Goal: Task Accomplishment & Management: Manage account settings

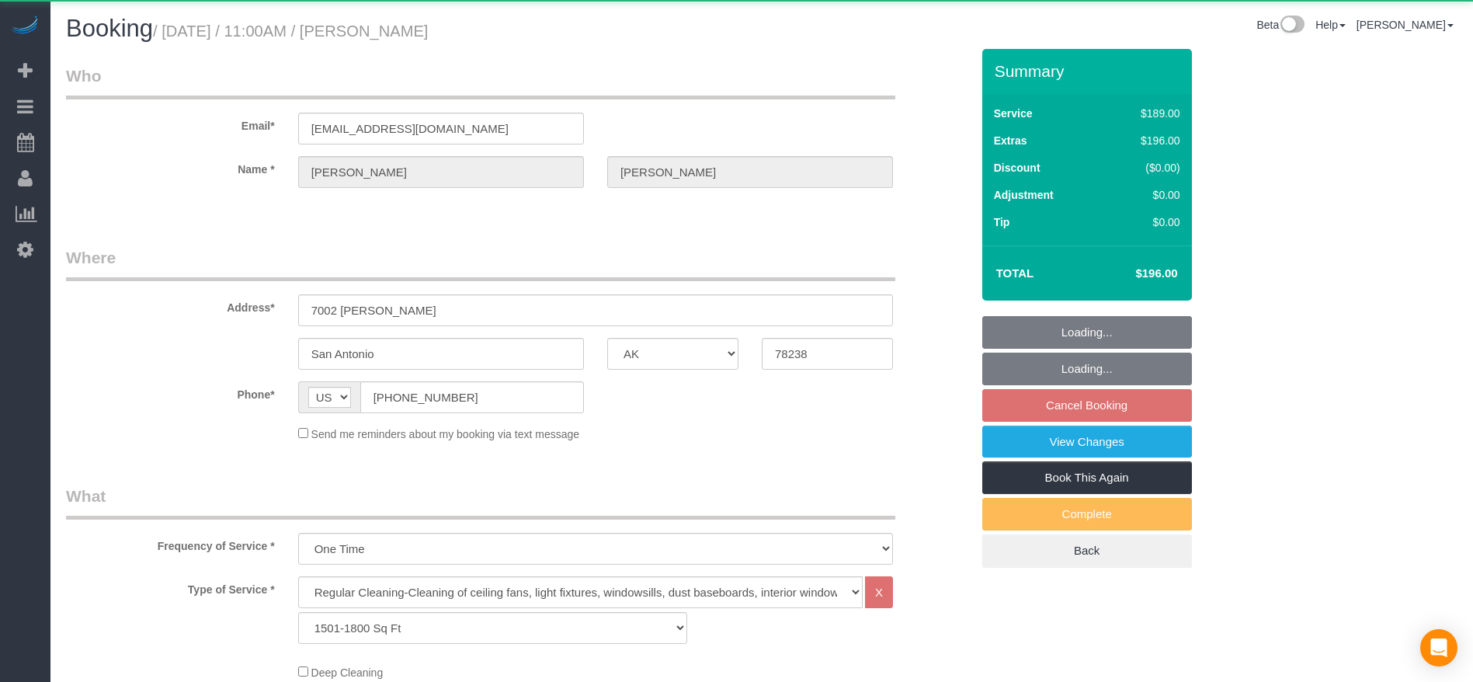
select select "[GEOGRAPHIC_DATA]"
select select "3"
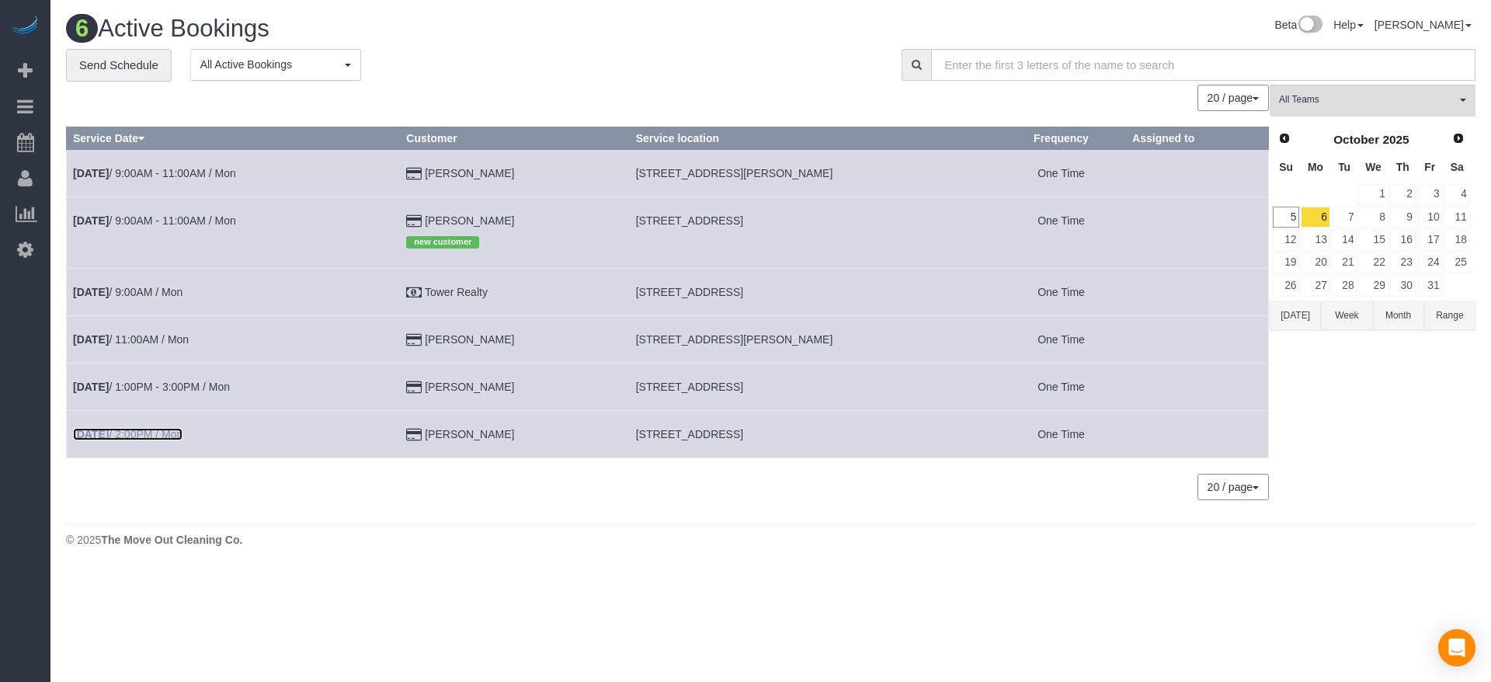
click at [155, 432] on link "[DATE] 2:00PM / Mon" at bounding box center [128, 434] width 110 height 12
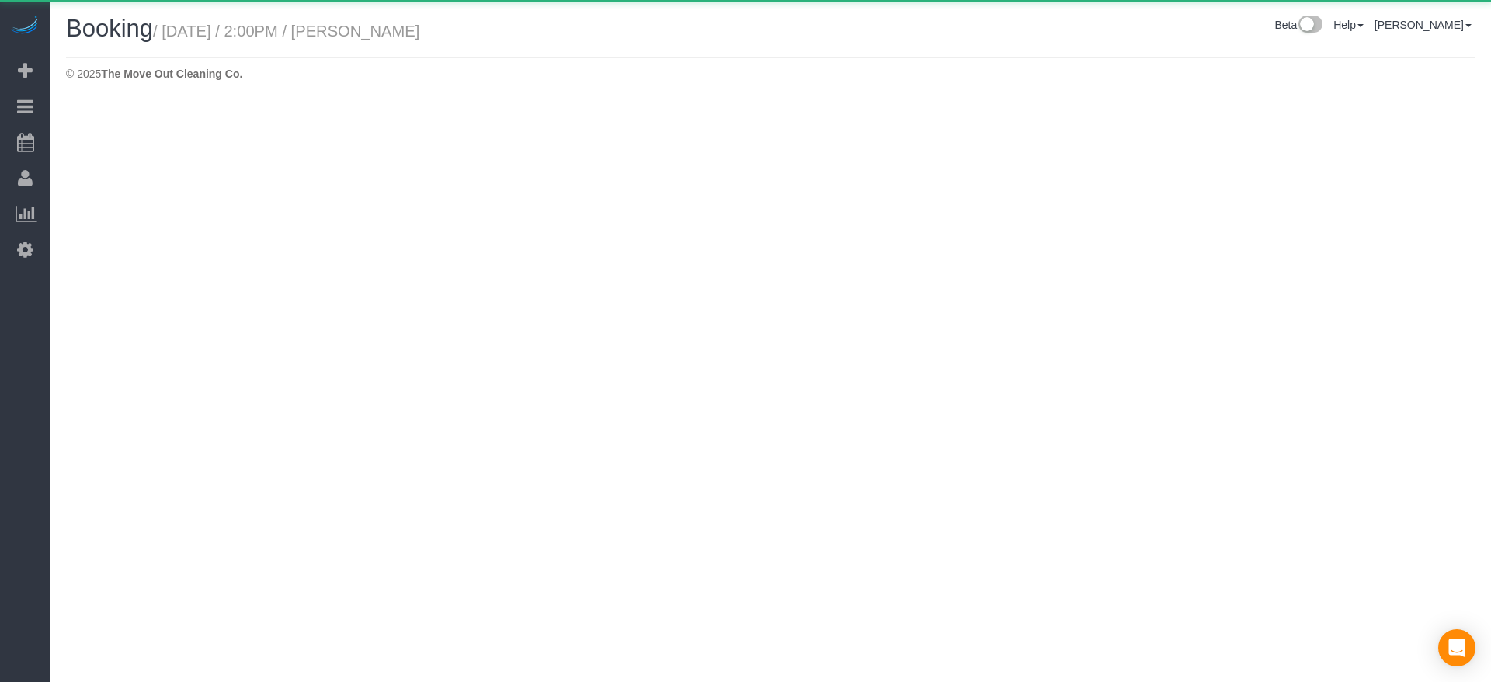
select select "[GEOGRAPHIC_DATA]"
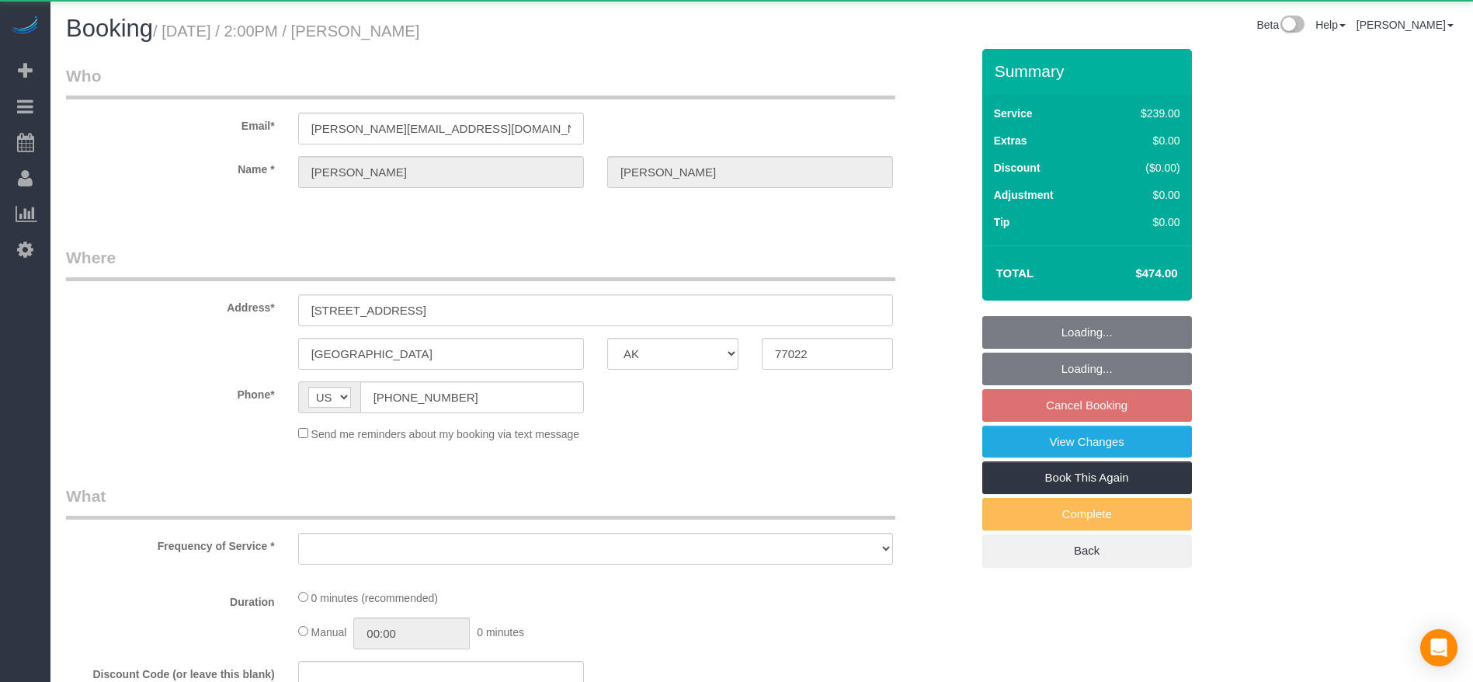
select select "object:2858"
select select "string:fspay-5f9d37c2-99f9-42c9-a91e-ba06f310703a"
select select "3"
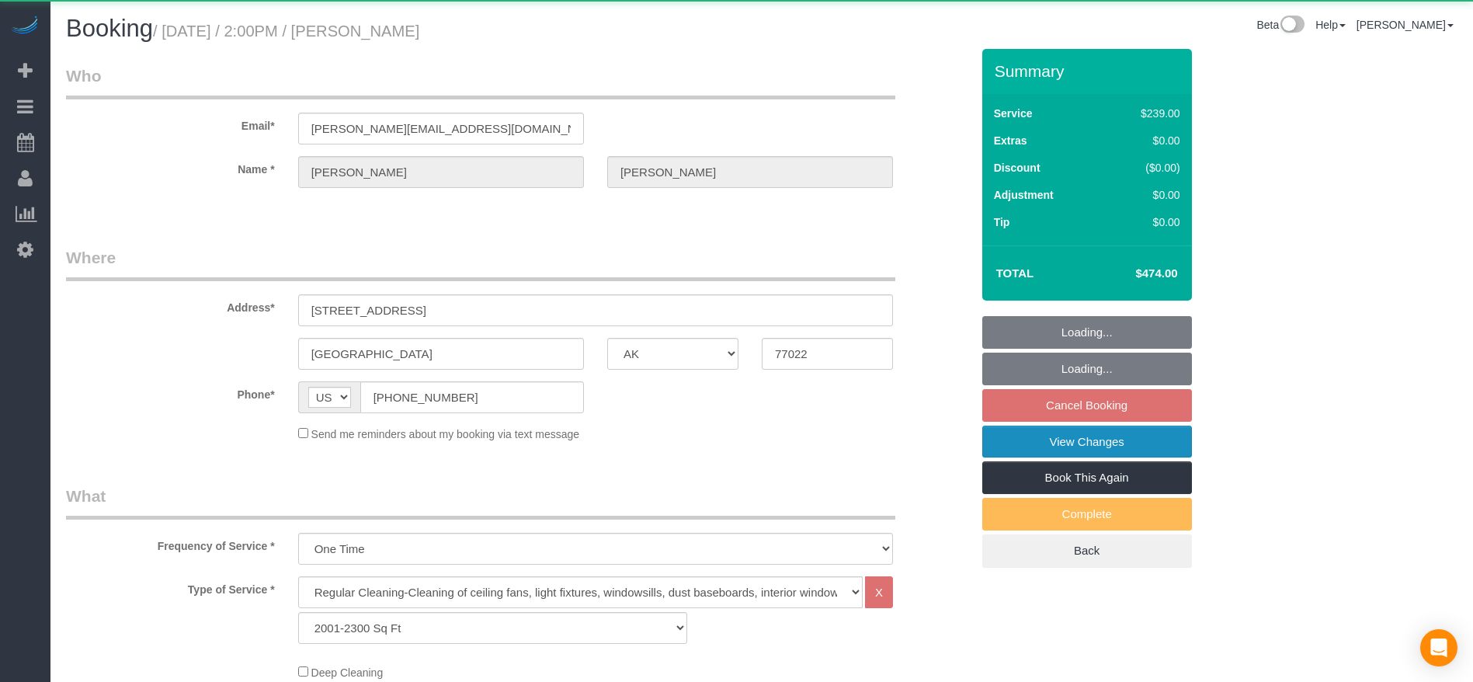
select select "object:2859"
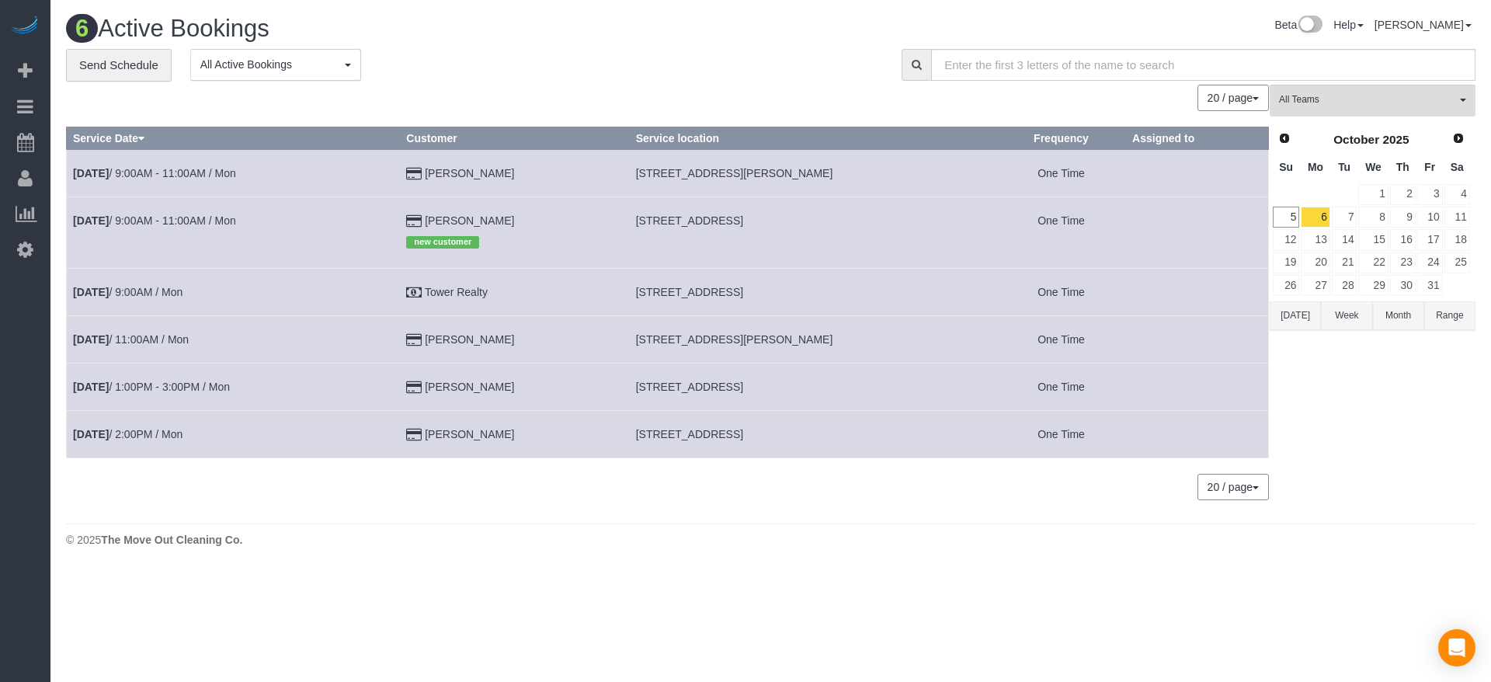
click at [1297, 318] on button "[DATE]" at bounding box center [1295, 315] width 51 height 29
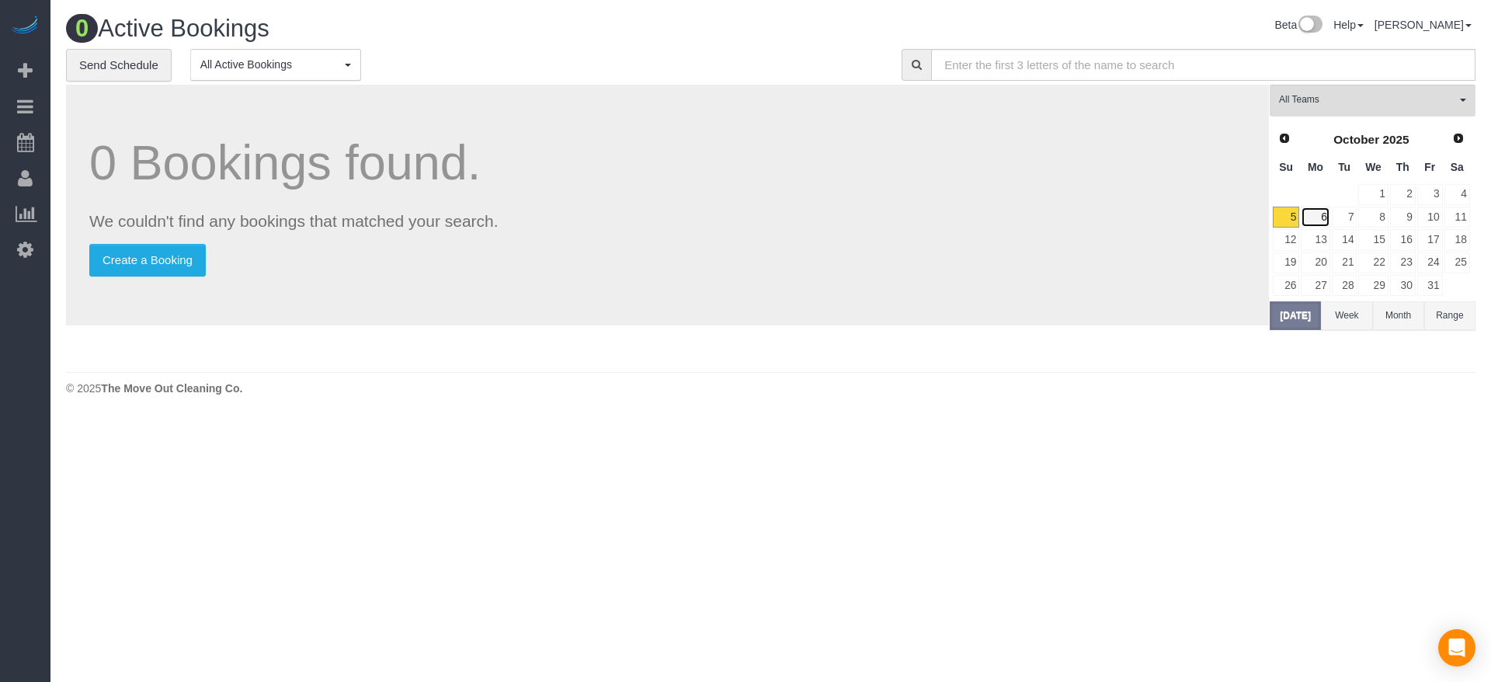
click at [1320, 215] on link "6" at bounding box center [1315, 217] width 29 height 21
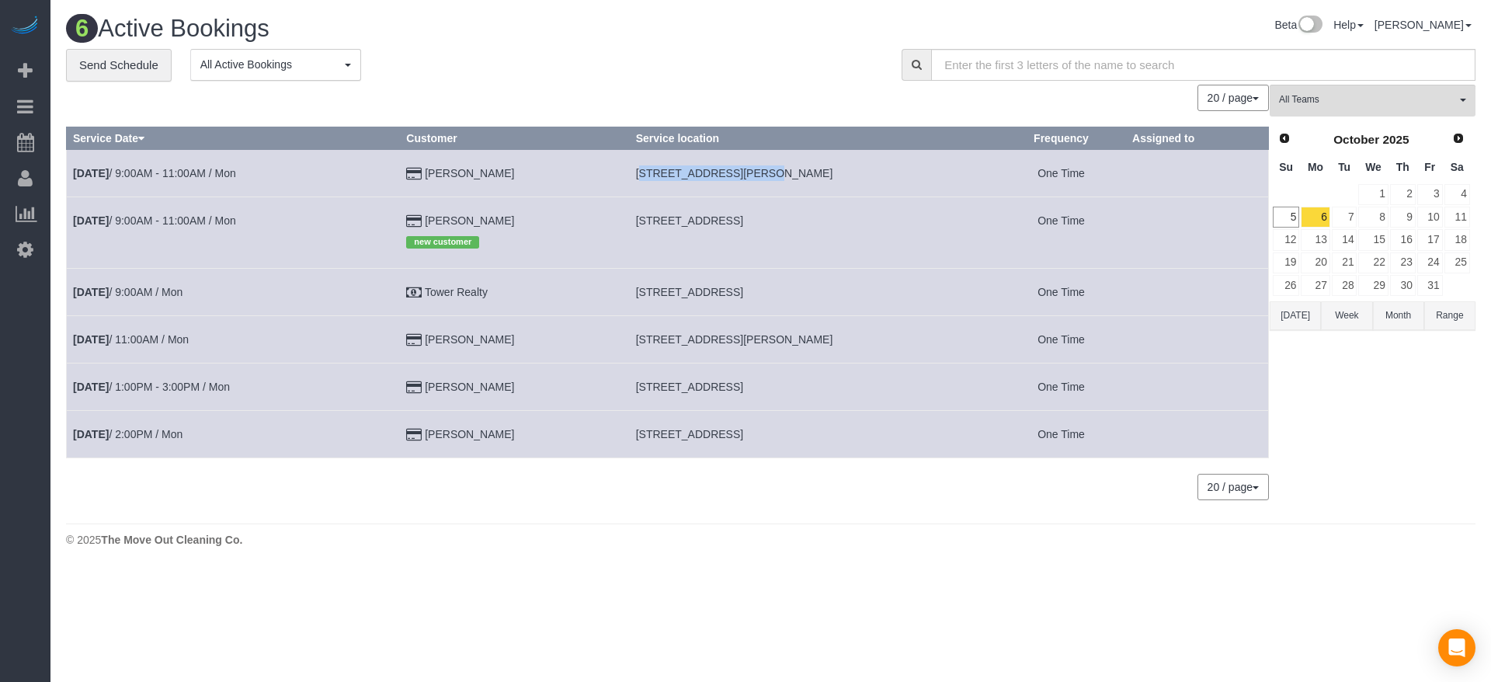
drag, startPoint x: 626, startPoint y: 171, endPoint x: 738, endPoint y: 178, distance: 112.1
click at [738, 178] on span "[STREET_ADDRESS][PERSON_NAME]" at bounding box center [734, 173] width 197 height 12
copy span "[STREET_ADDRESS][PERSON_NAME]"
click at [862, 229] on td "[STREET_ADDRESS]" at bounding box center [812, 231] width 367 height 71
drag, startPoint x: 623, startPoint y: 174, endPoint x: 831, endPoint y: 177, distance: 208.2
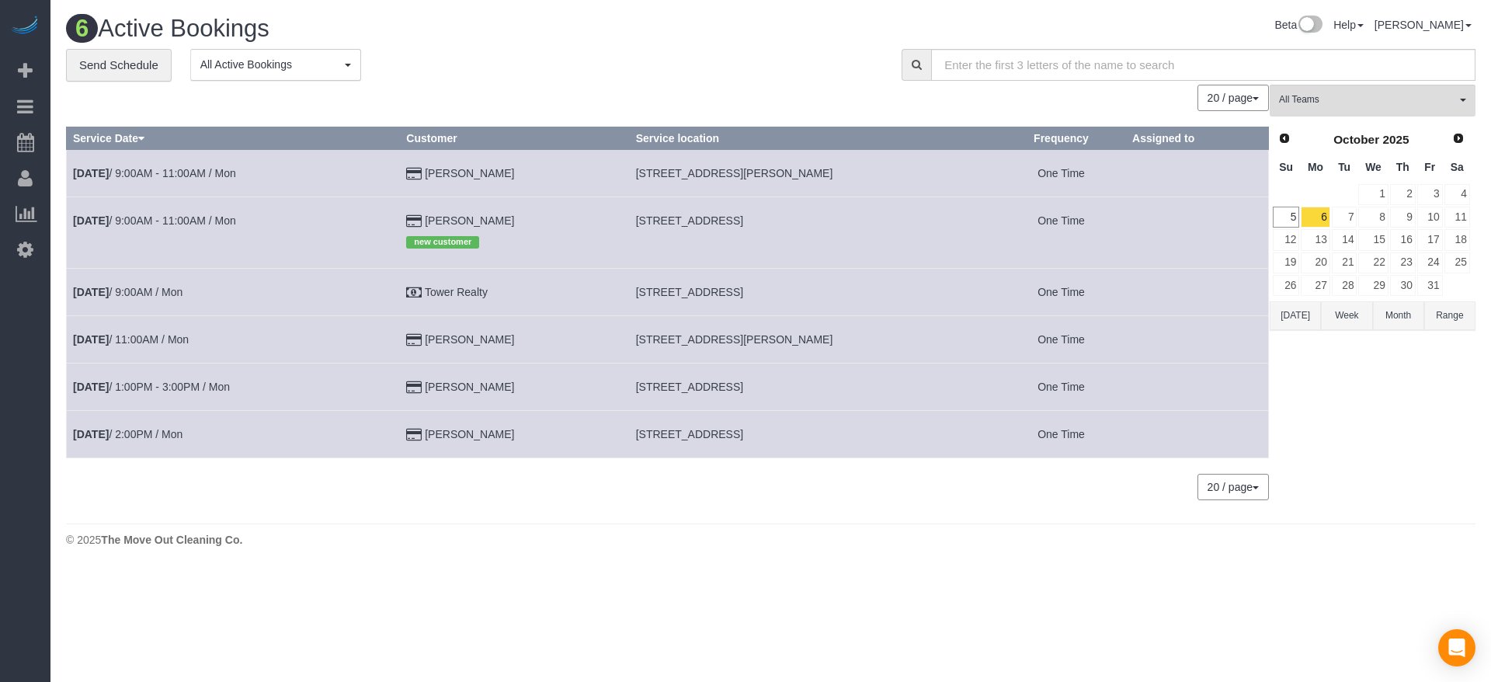
click at [831, 177] on td "[STREET_ADDRESS][PERSON_NAME]" at bounding box center [812, 172] width 367 height 47
copy span "[STREET_ADDRESS][PERSON_NAME]"
click at [193, 170] on link "[DATE] 9:00AM - 11:00AM / Mon" at bounding box center [154, 173] width 163 height 12
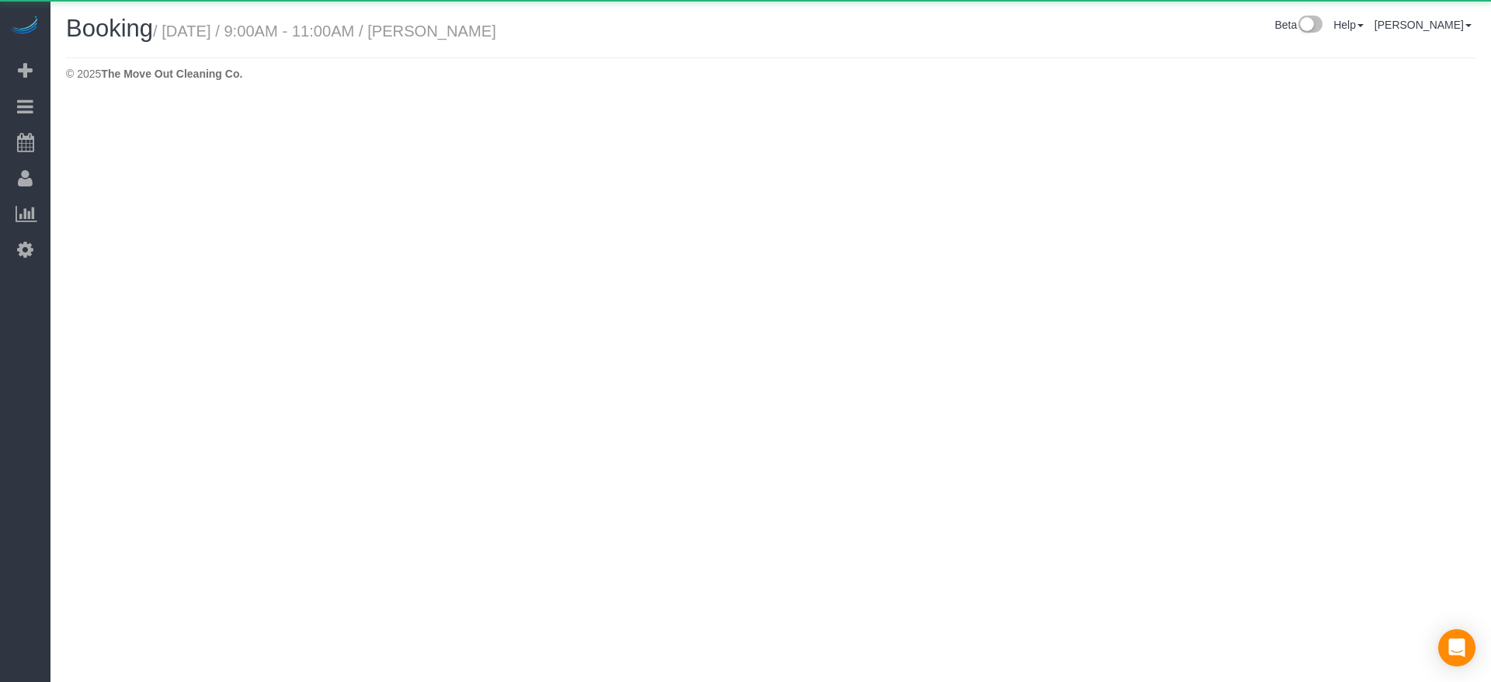
select select "[GEOGRAPHIC_DATA]"
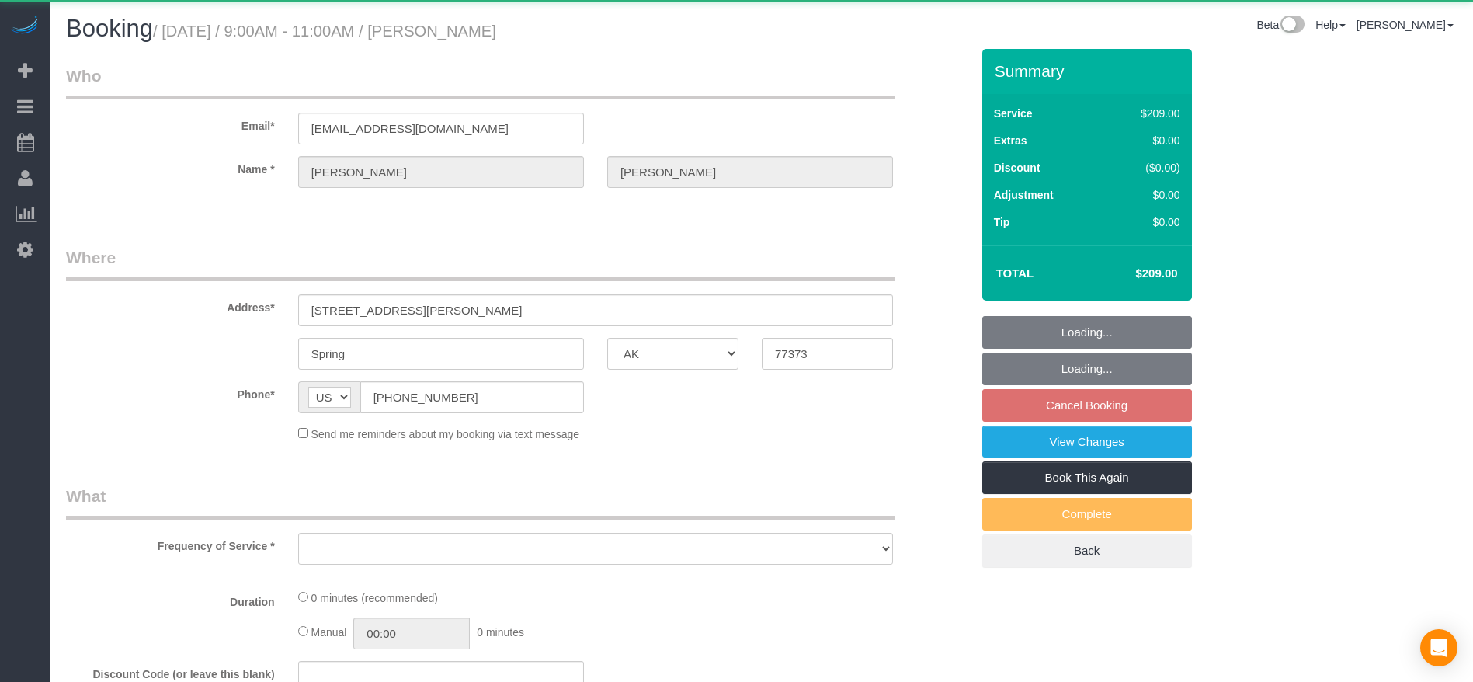
select select "object:3408"
select select "string:fspay-2fe4d790-0e6d-4c44-a252-29379010961b"
select select "object:3495"
select select "3"
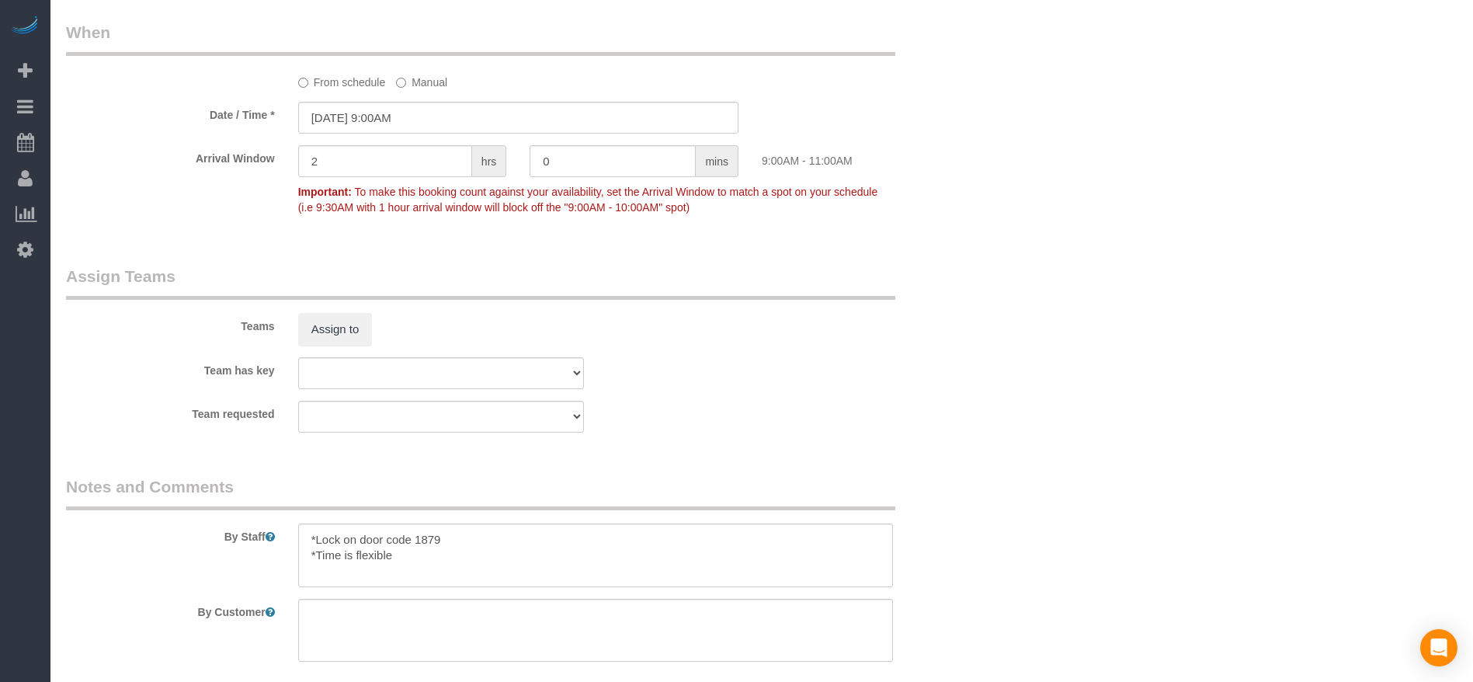
scroll to position [1514, 0]
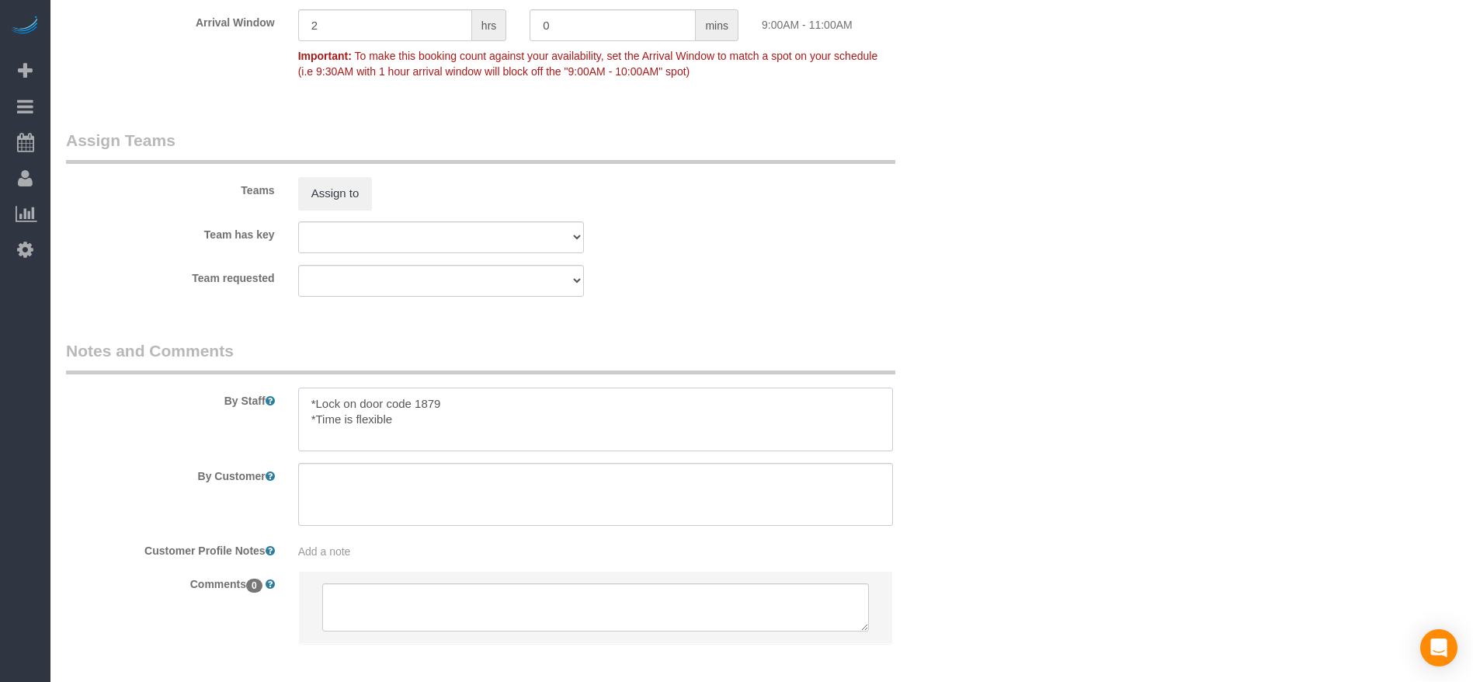
drag, startPoint x: 318, startPoint y: 404, endPoint x: 467, endPoint y: 408, distance: 149.2
click at [467, 408] on textarea at bounding box center [595, 420] width 595 height 64
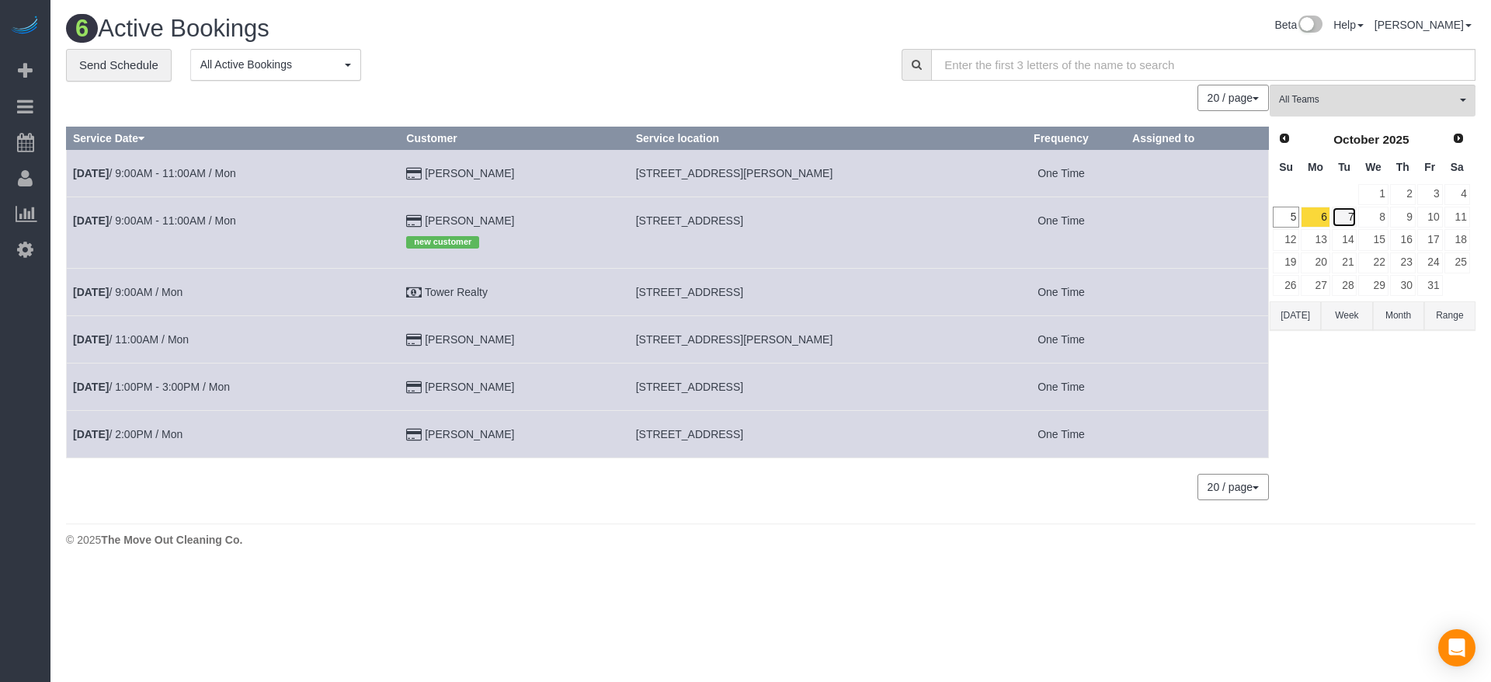
click at [1344, 210] on link "7" at bounding box center [1345, 217] width 26 height 21
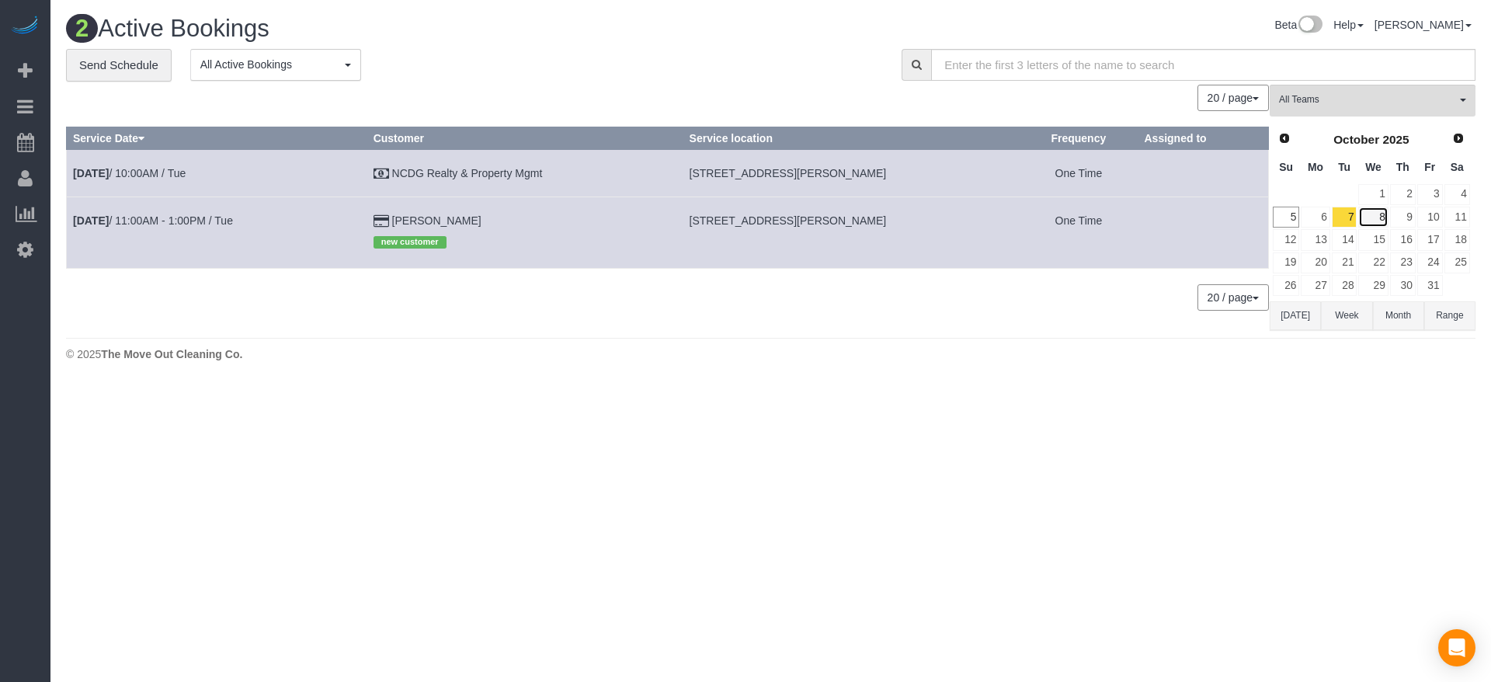
click at [1385, 213] on link "8" at bounding box center [1373, 217] width 30 height 21
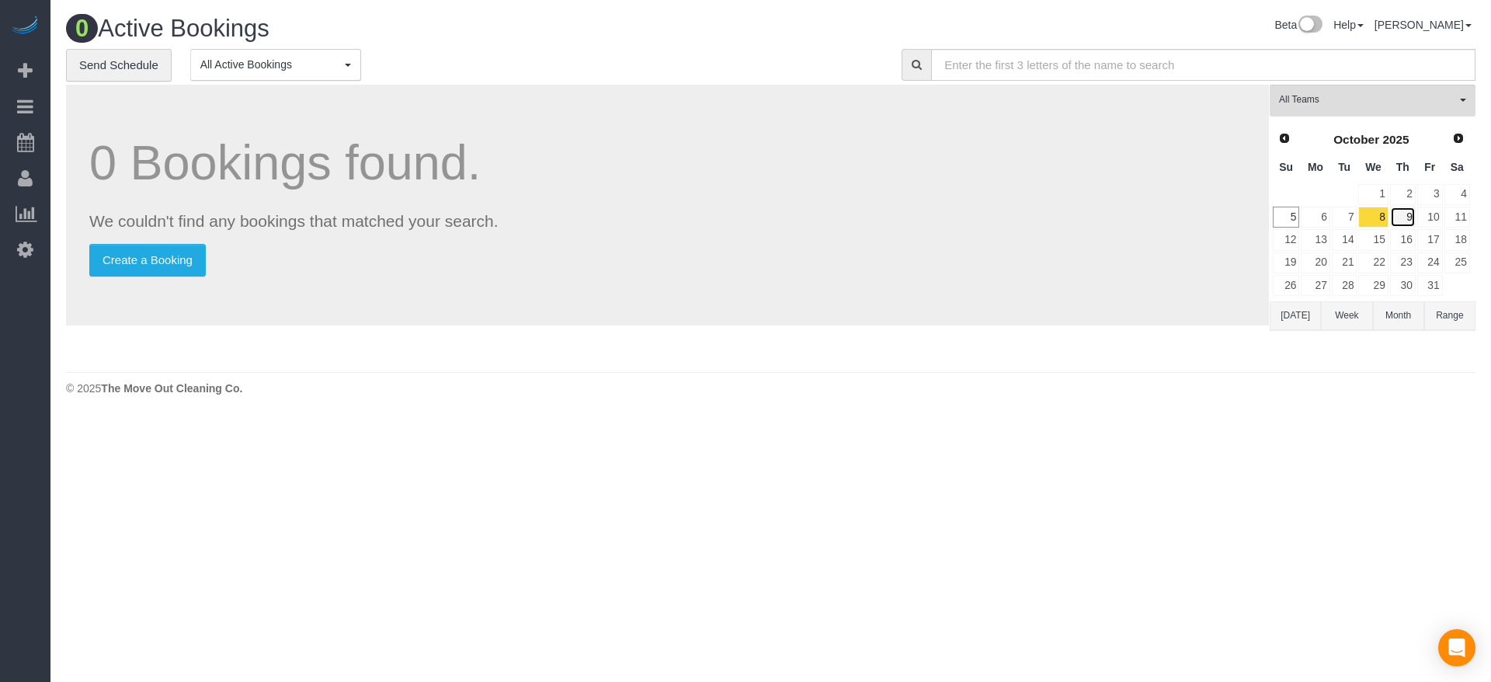
click at [1409, 215] on link "9" at bounding box center [1403, 217] width 26 height 21
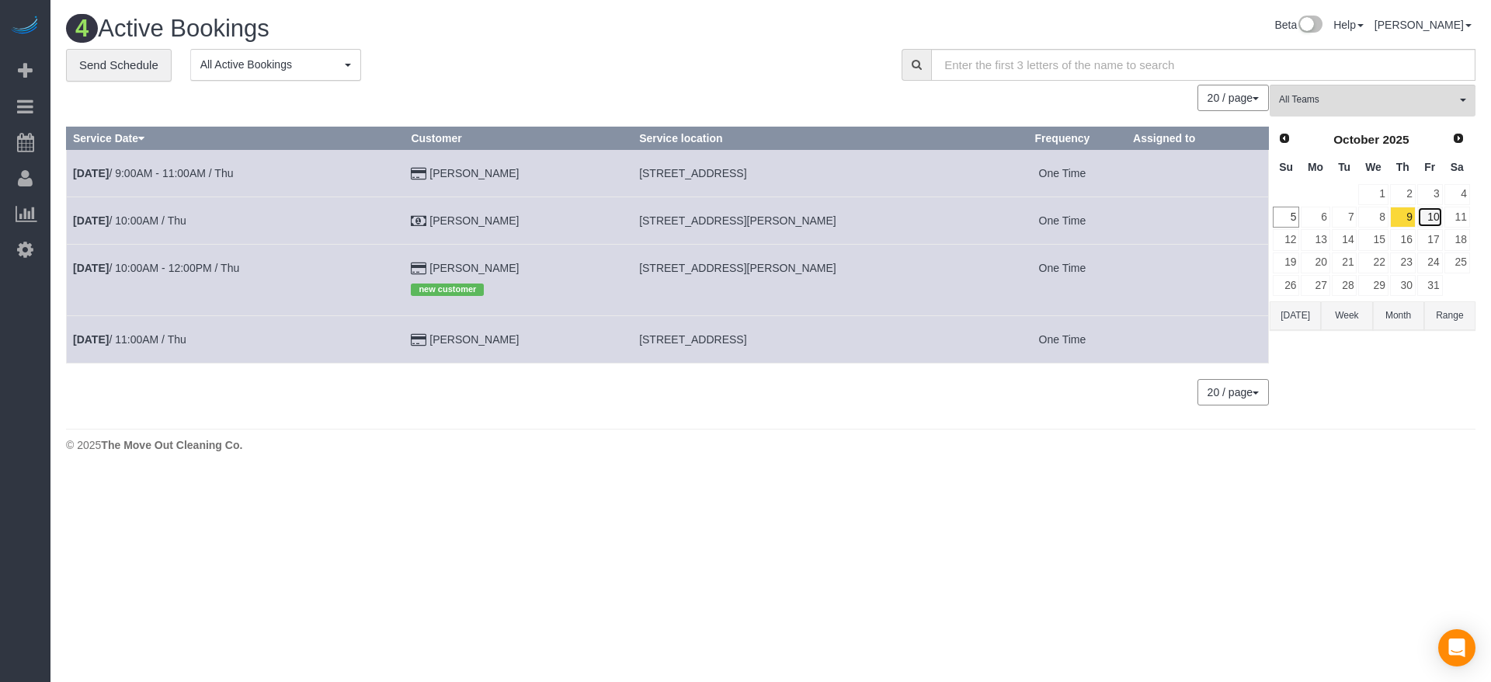
click at [1437, 220] on link "10" at bounding box center [1430, 217] width 26 height 21
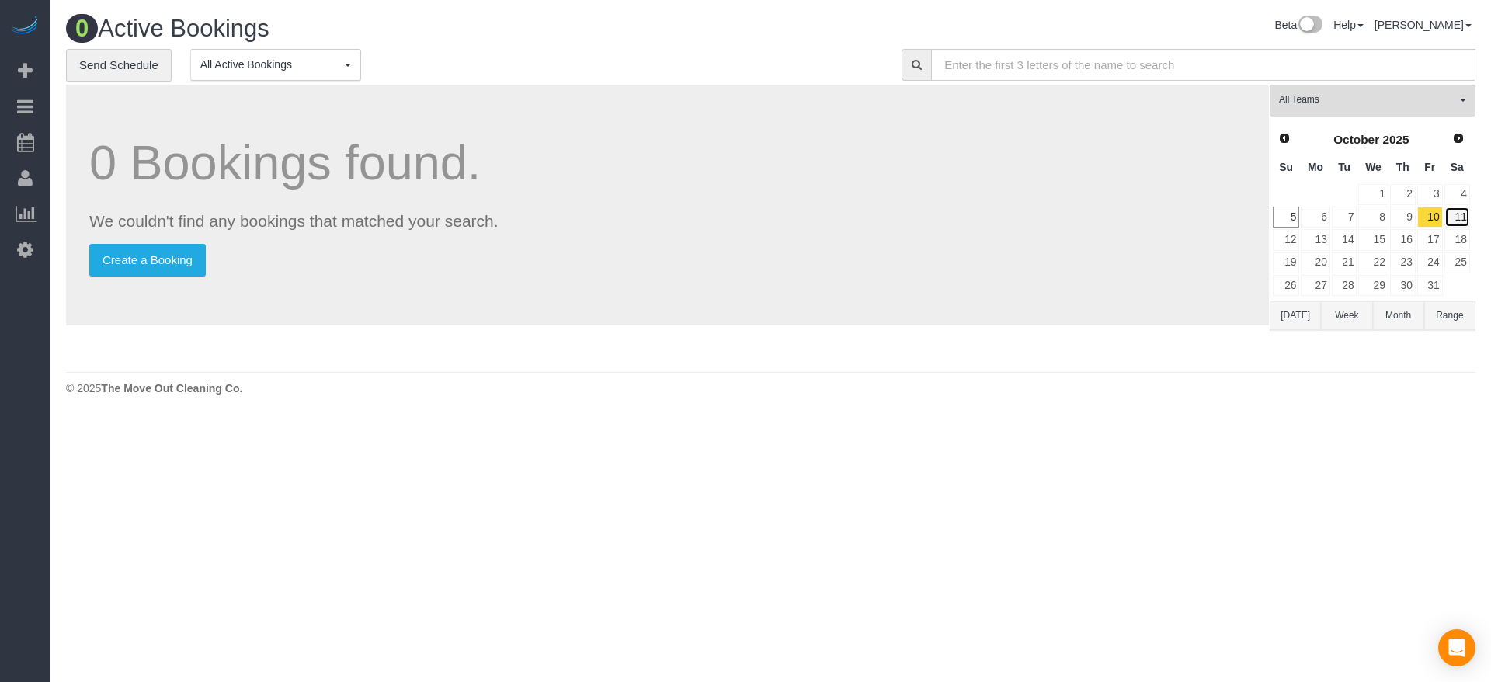
click at [1462, 220] on link "11" at bounding box center [1458, 217] width 26 height 21
click at [1292, 239] on link "12" at bounding box center [1286, 239] width 26 height 21
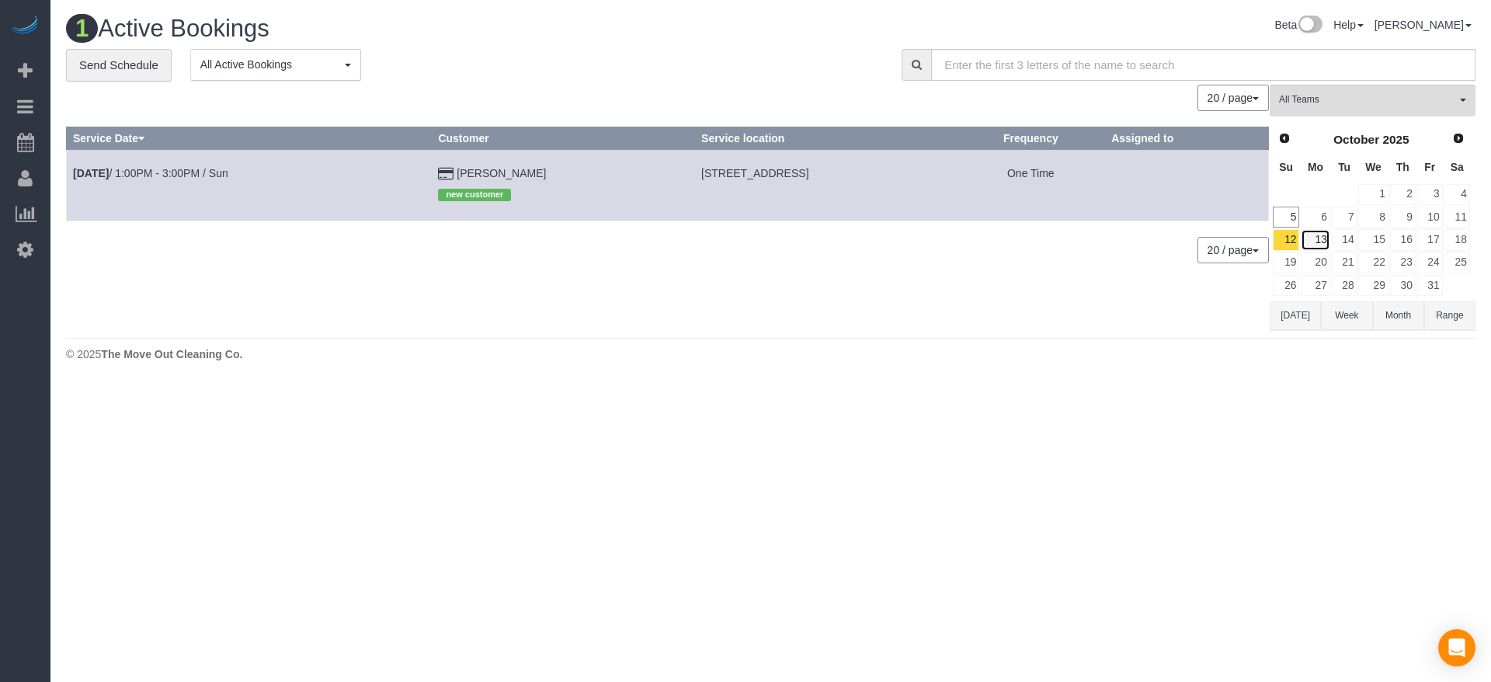
click at [1318, 246] on link "13" at bounding box center [1315, 239] width 29 height 21
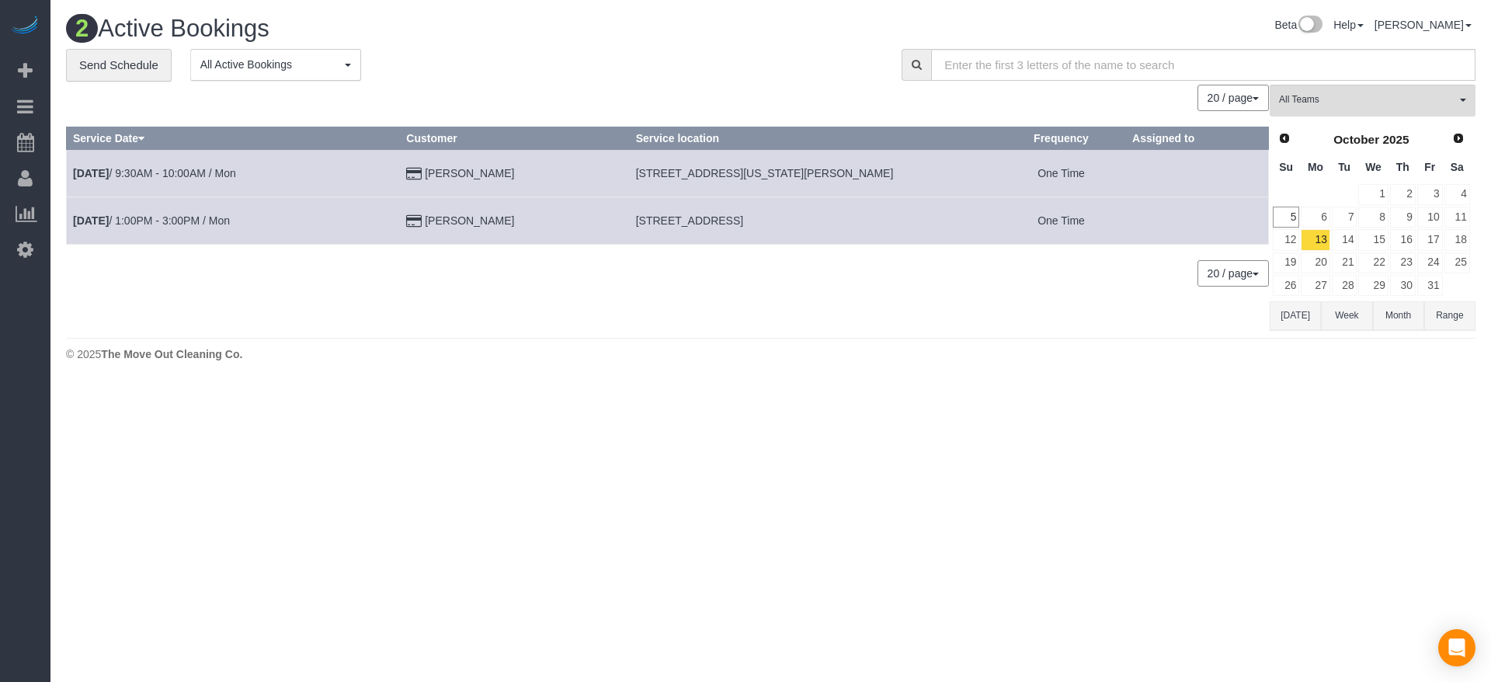
click at [1295, 314] on button "[DATE]" at bounding box center [1295, 315] width 51 height 29
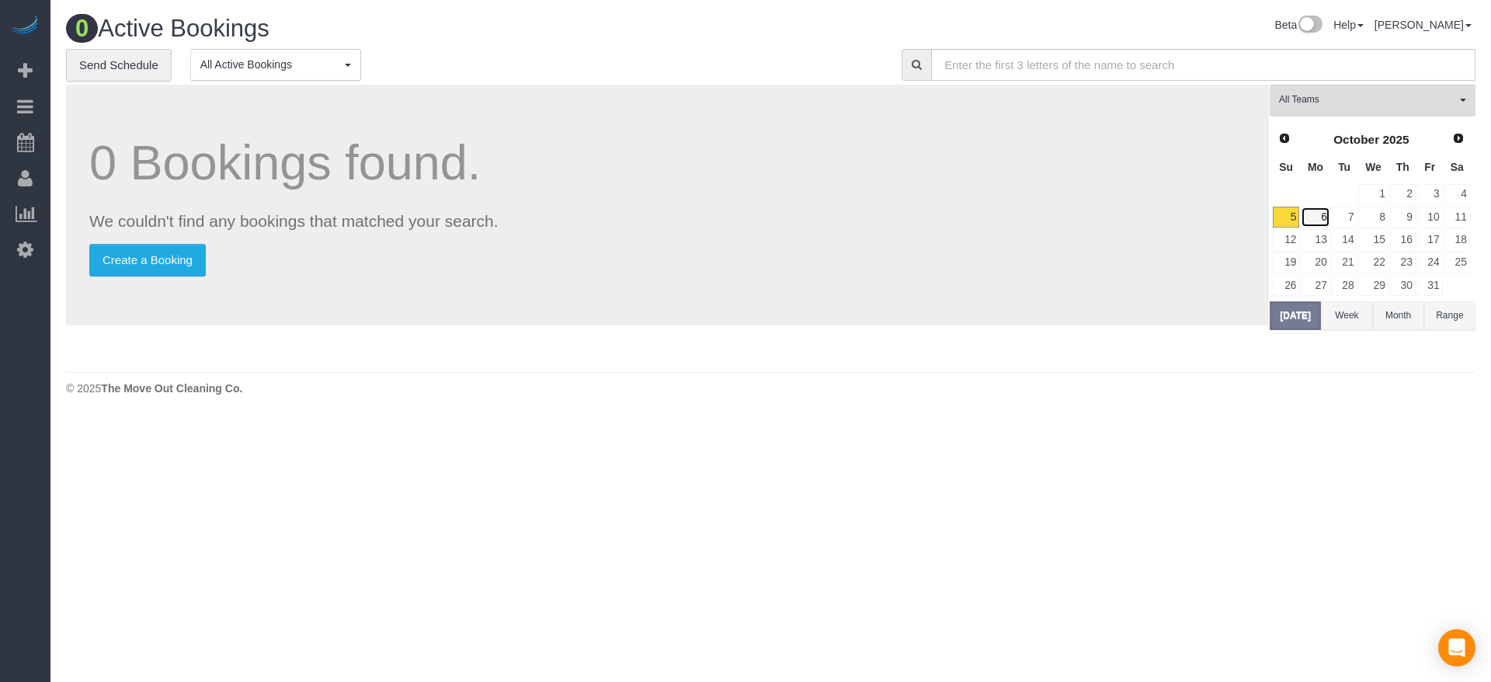
click at [1320, 216] on link "6" at bounding box center [1315, 217] width 29 height 21
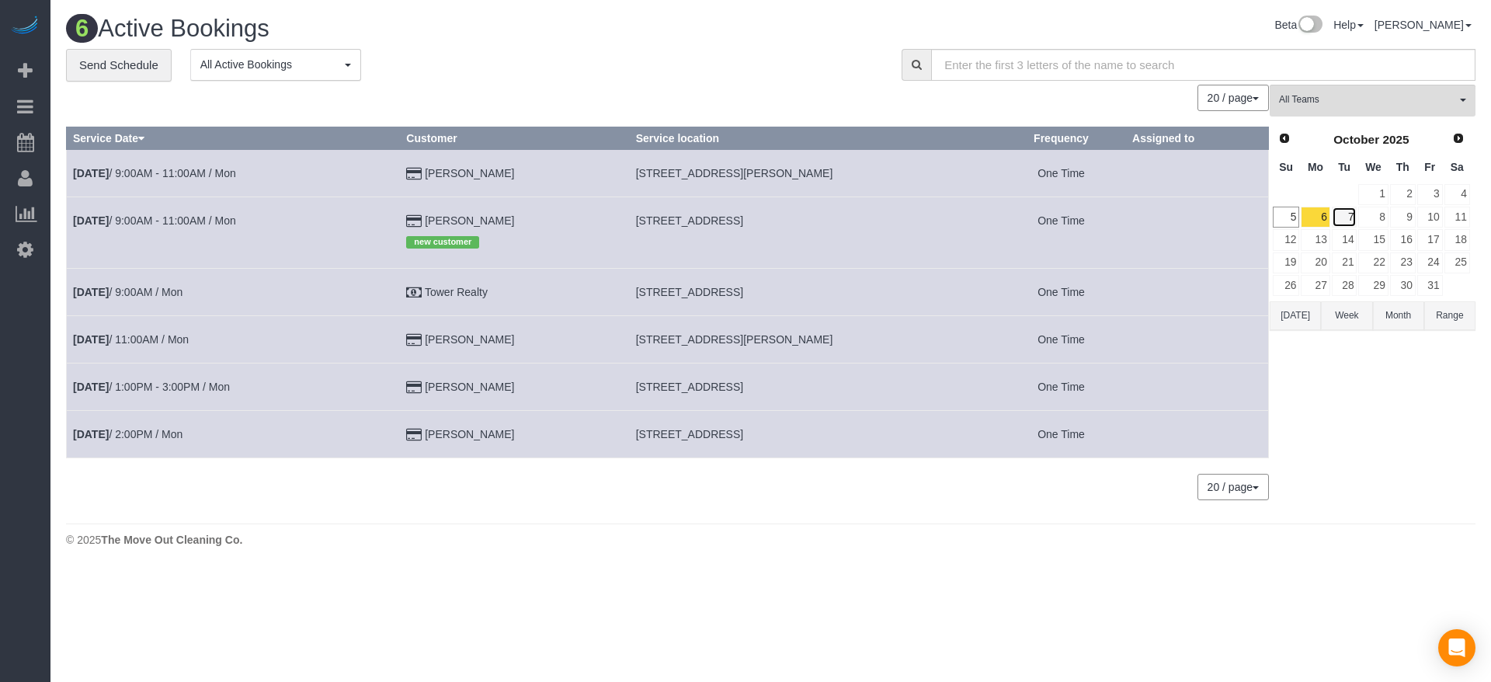
click at [1348, 212] on link "7" at bounding box center [1345, 217] width 26 height 21
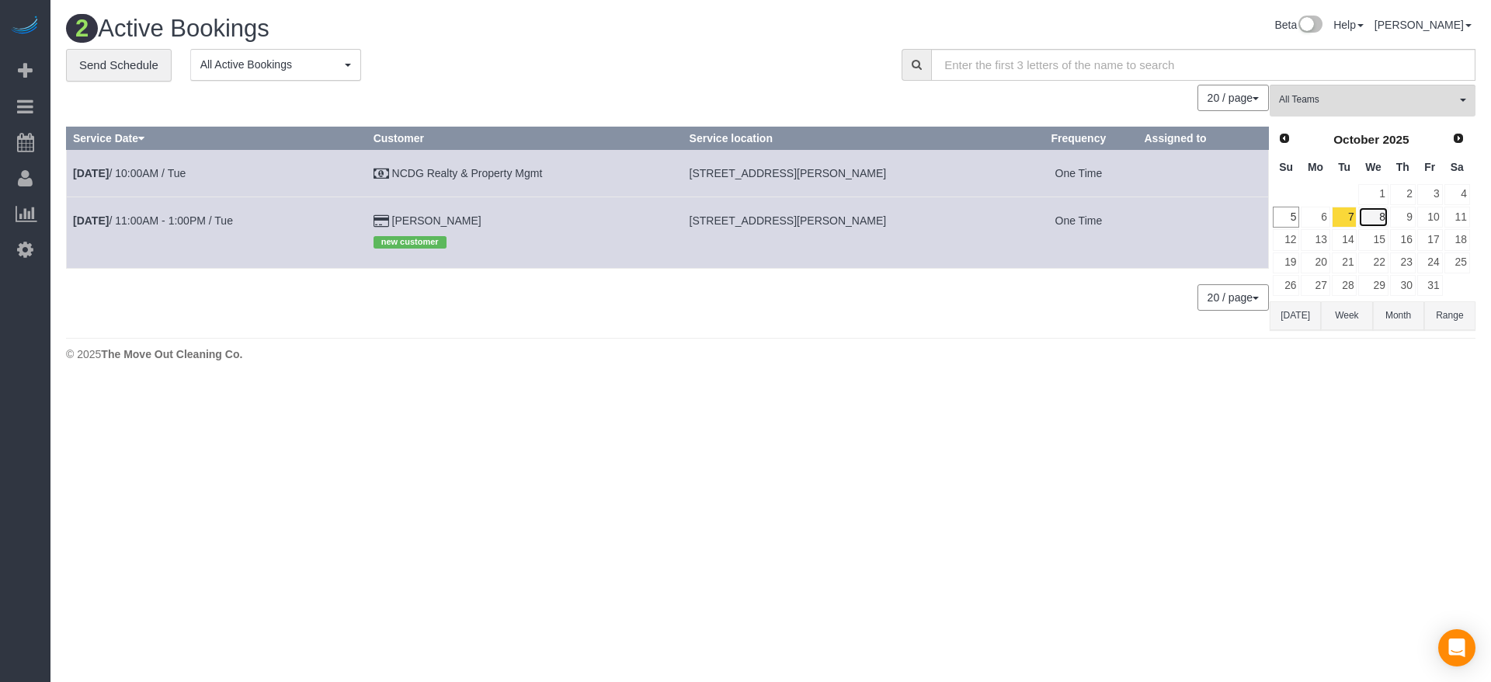
click at [1382, 218] on link "8" at bounding box center [1373, 217] width 30 height 21
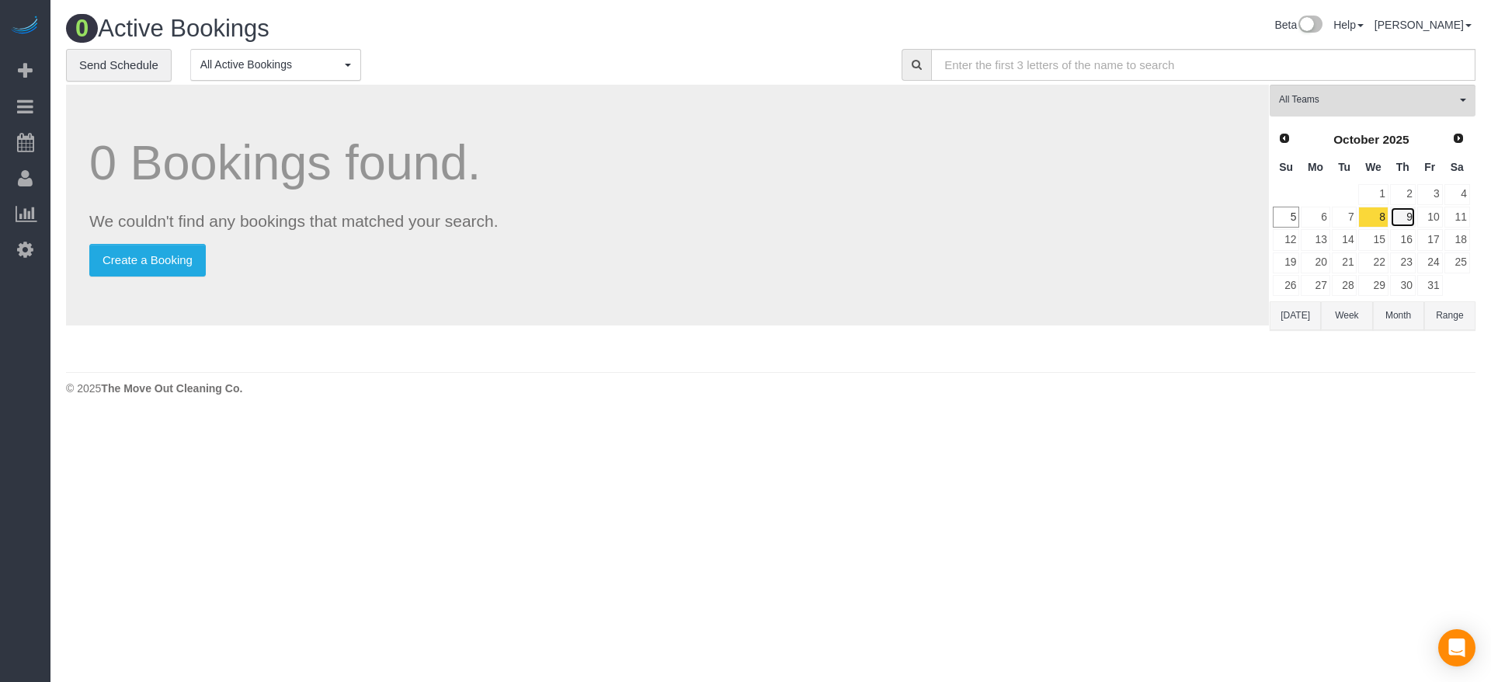
click at [1406, 217] on link "9" at bounding box center [1403, 217] width 26 height 21
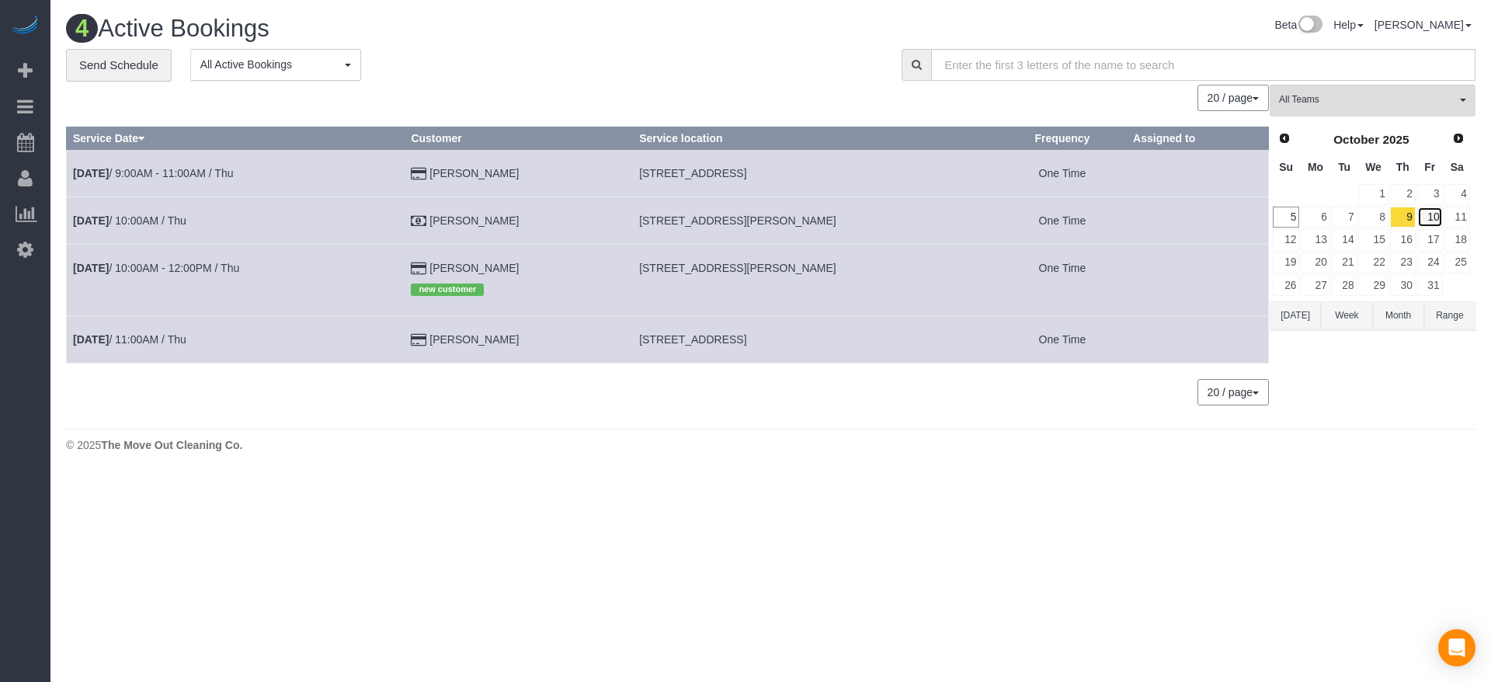
click at [1428, 216] on link "10" at bounding box center [1430, 217] width 26 height 21
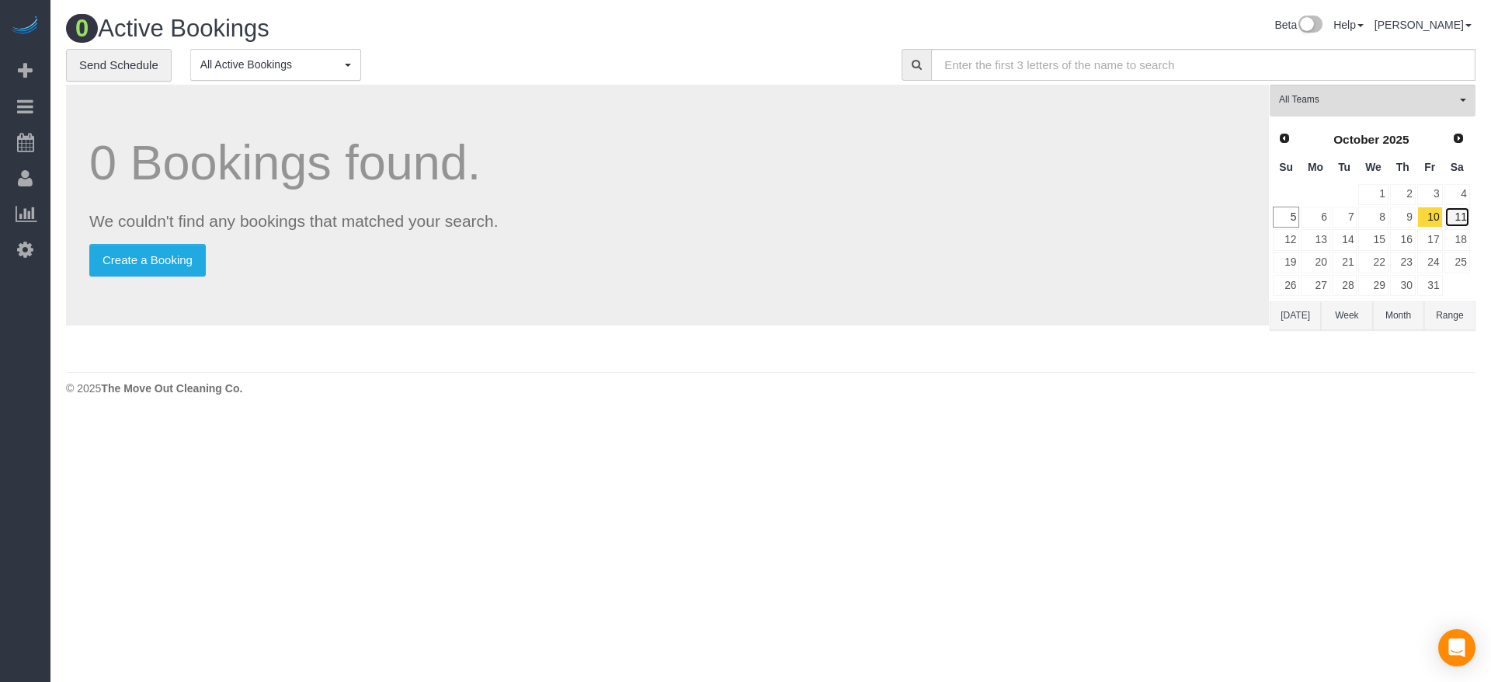
click at [1456, 216] on link "11" at bounding box center [1458, 217] width 26 height 21
click at [1295, 232] on link "12" at bounding box center [1286, 239] width 26 height 21
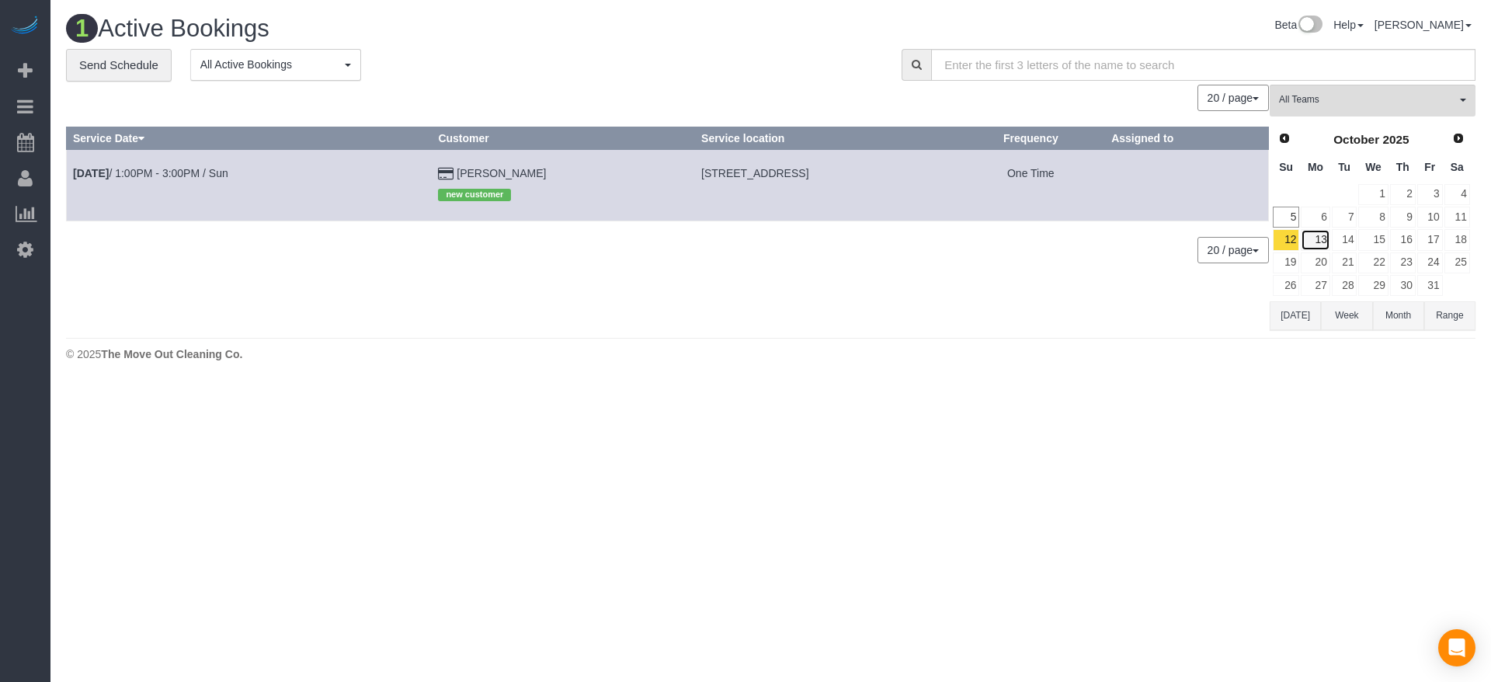
click at [1318, 236] on link "13" at bounding box center [1315, 239] width 29 height 21
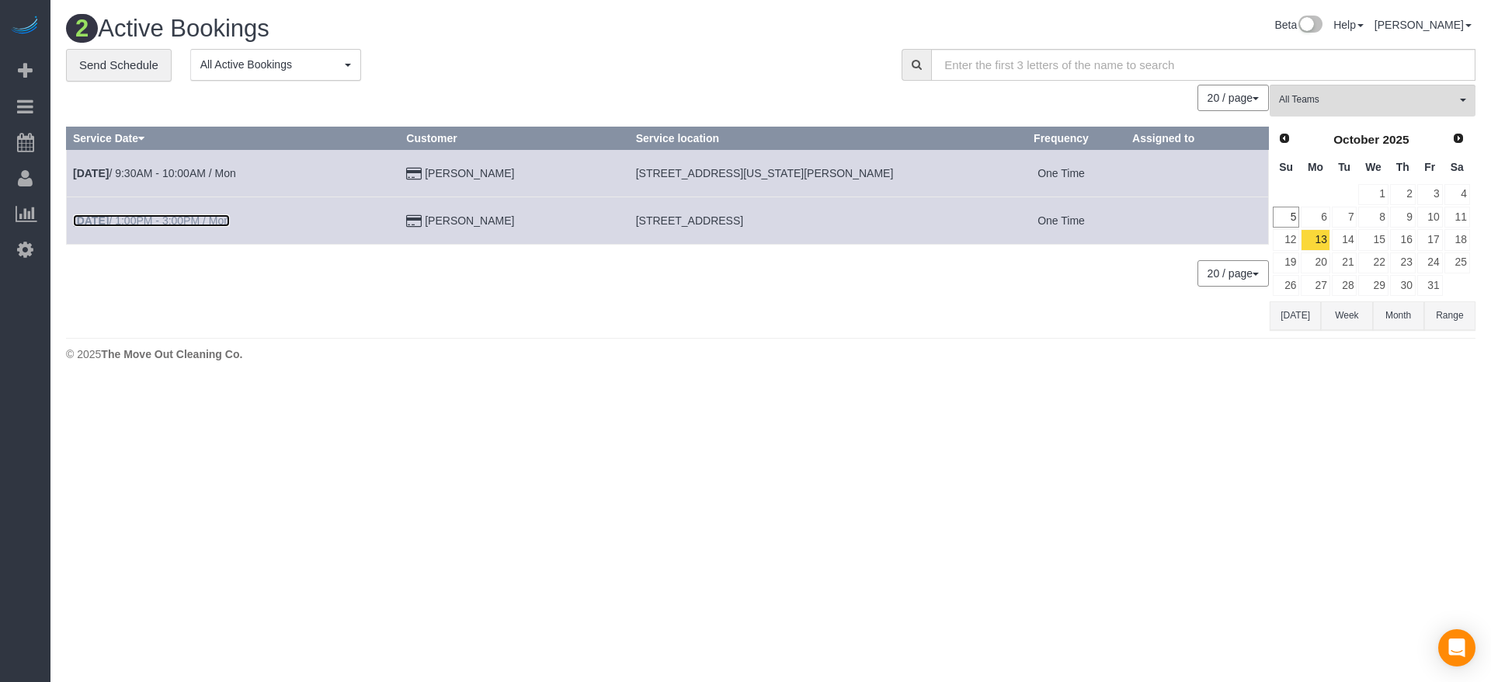
click at [181, 217] on link "[DATE] 1:00PM - 3:00PM / Mon" at bounding box center [151, 220] width 157 height 12
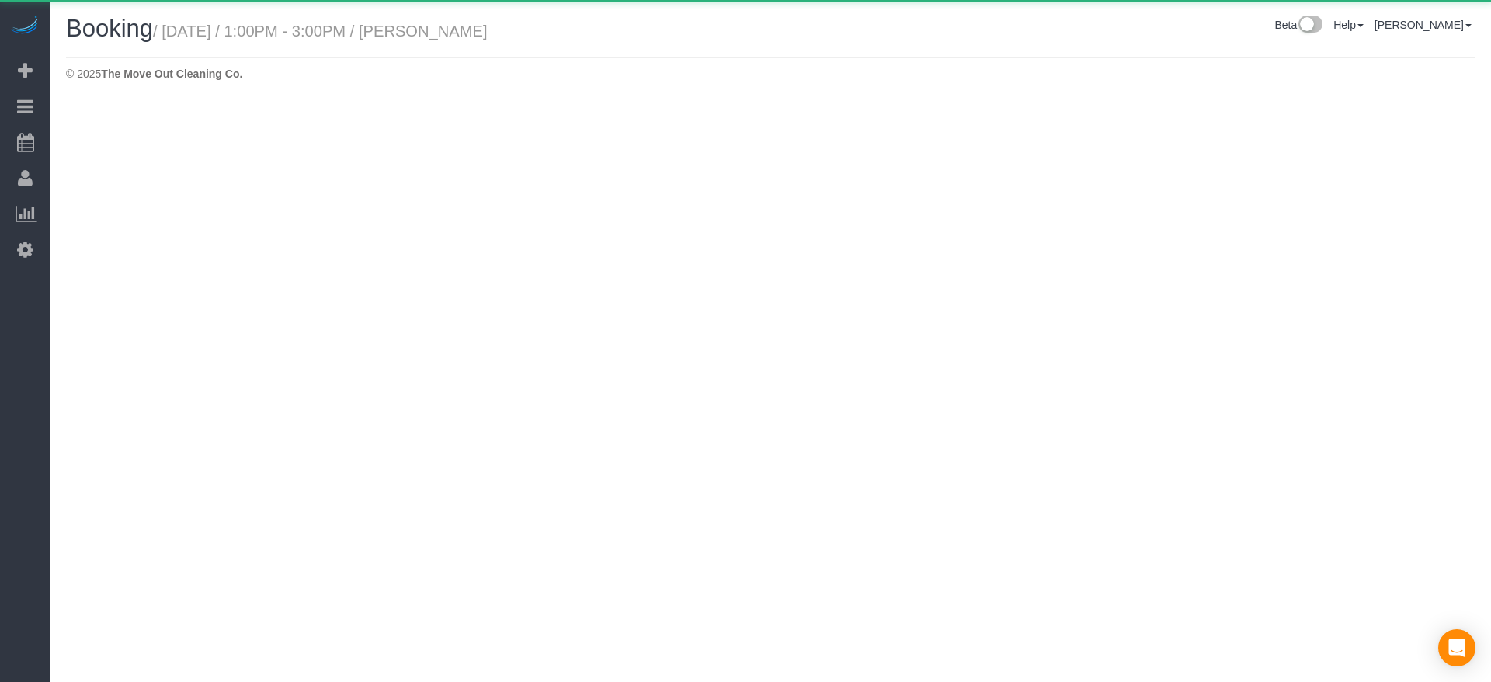
select select "[GEOGRAPHIC_DATA]"
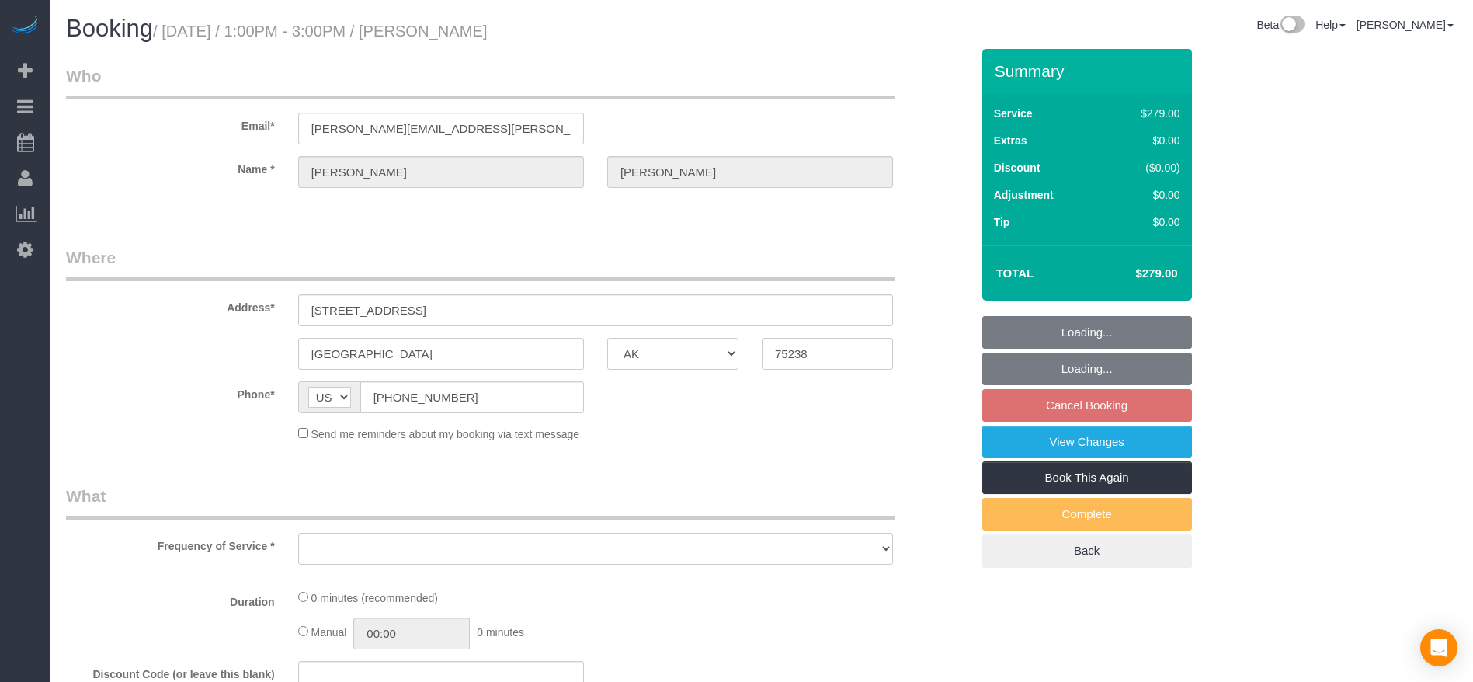
select select "string:fspay-520f8c28-585f-465e-b524-026d8e7e7dd8"
select select "object:4369"
select select "3"
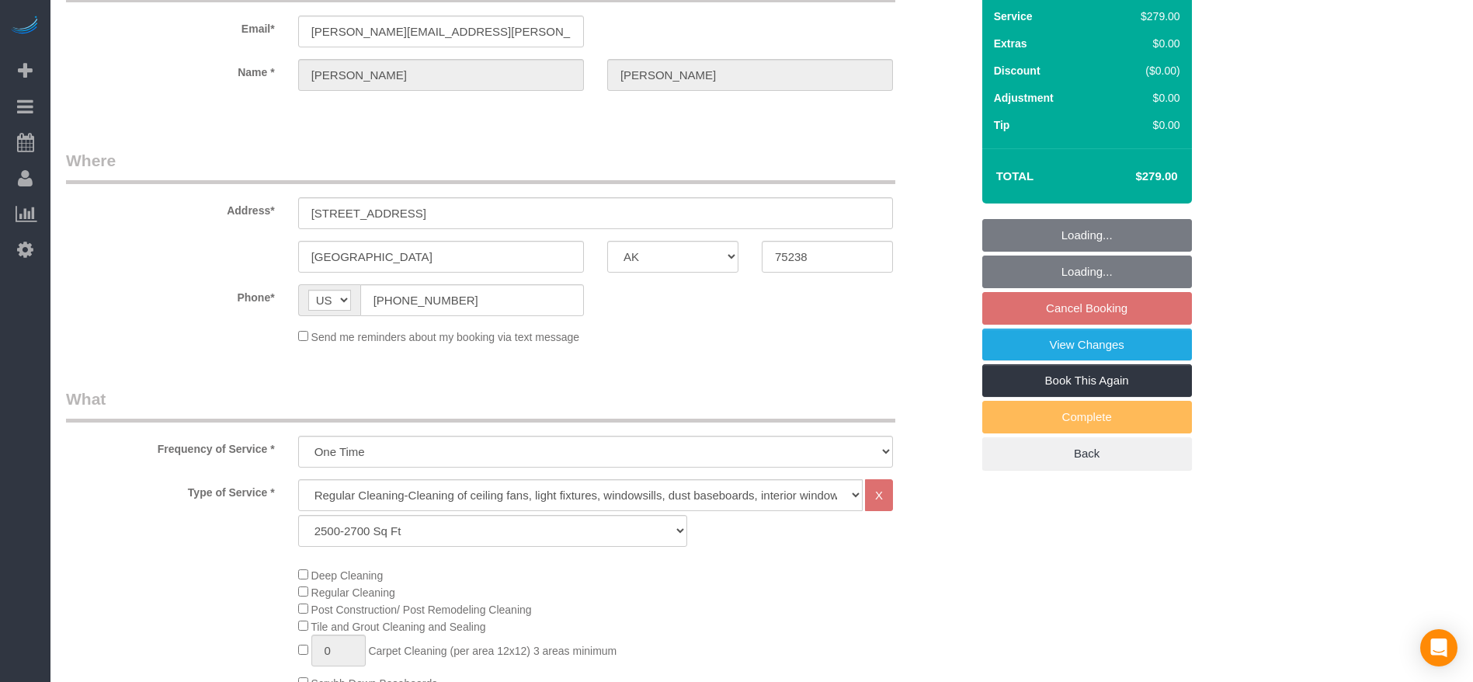
select select "object:4456"
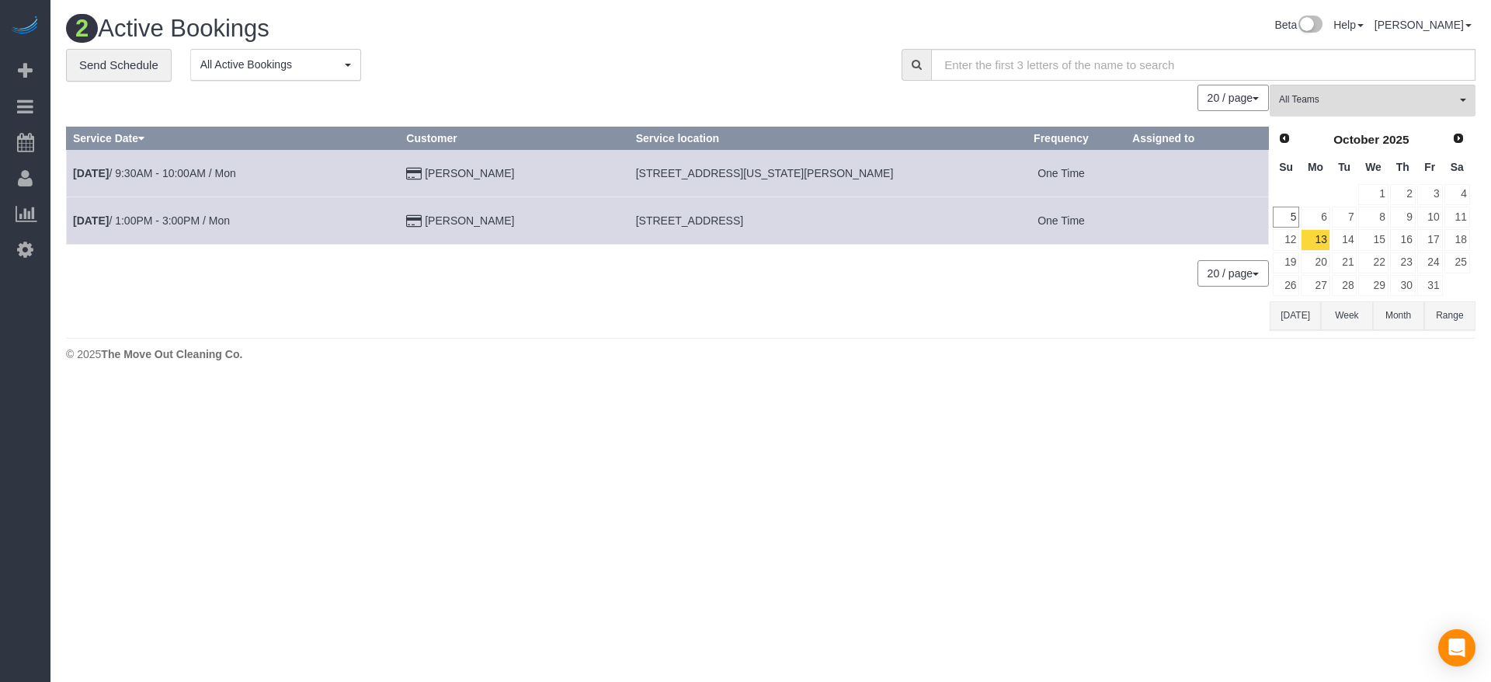
drag, startPoint x: 633, startPoint y: 217, endPoint x: 812, endPoint y: 220, distance: 178.7
click at [812, 220] on td "[STREET_ADDRESS]" at bounding box center [812, 219] width 367 height 47
copy span "[STREET_ADDRESS]"
click at [174, 223] on link "[DATE] 1:00PM - 3:00PM / Mon" at bounding box center [151, 220] width 157 height 12
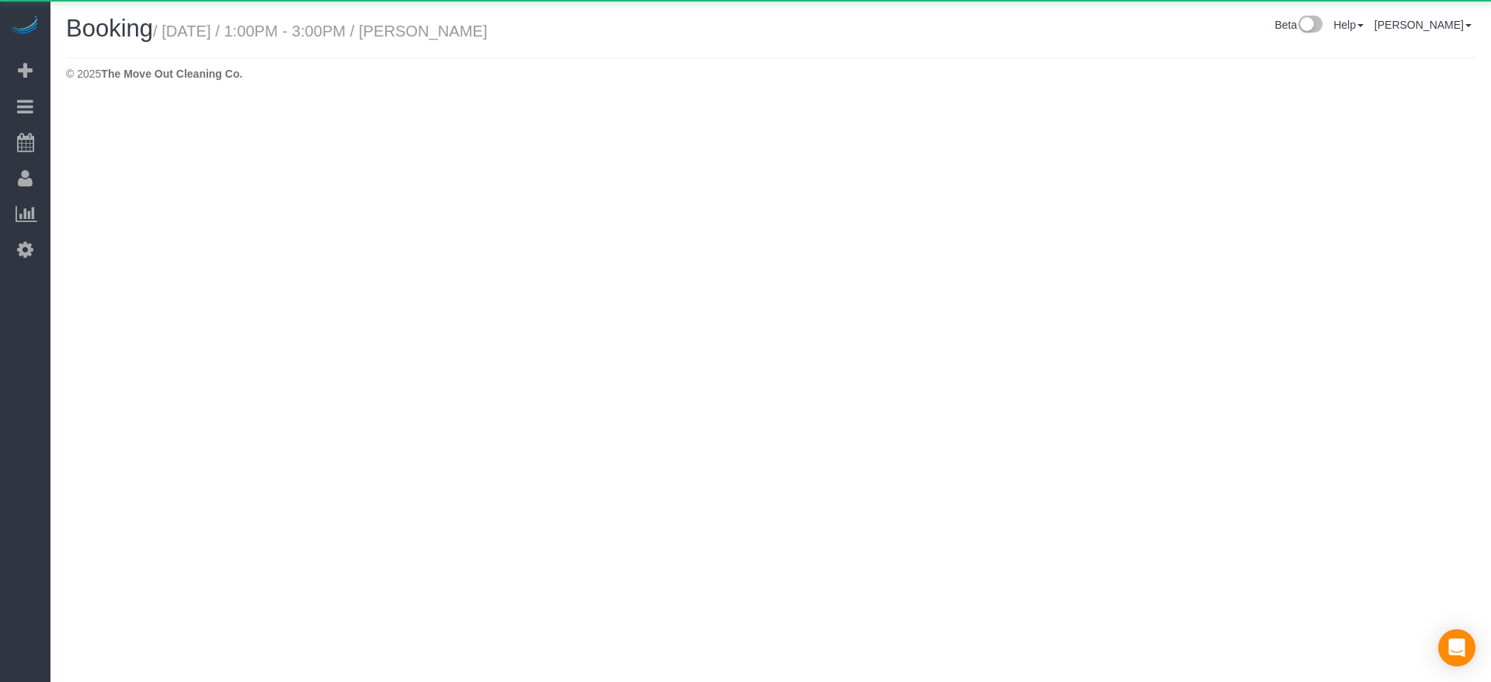
select select "[GEOGRAPHIC_DATA]"
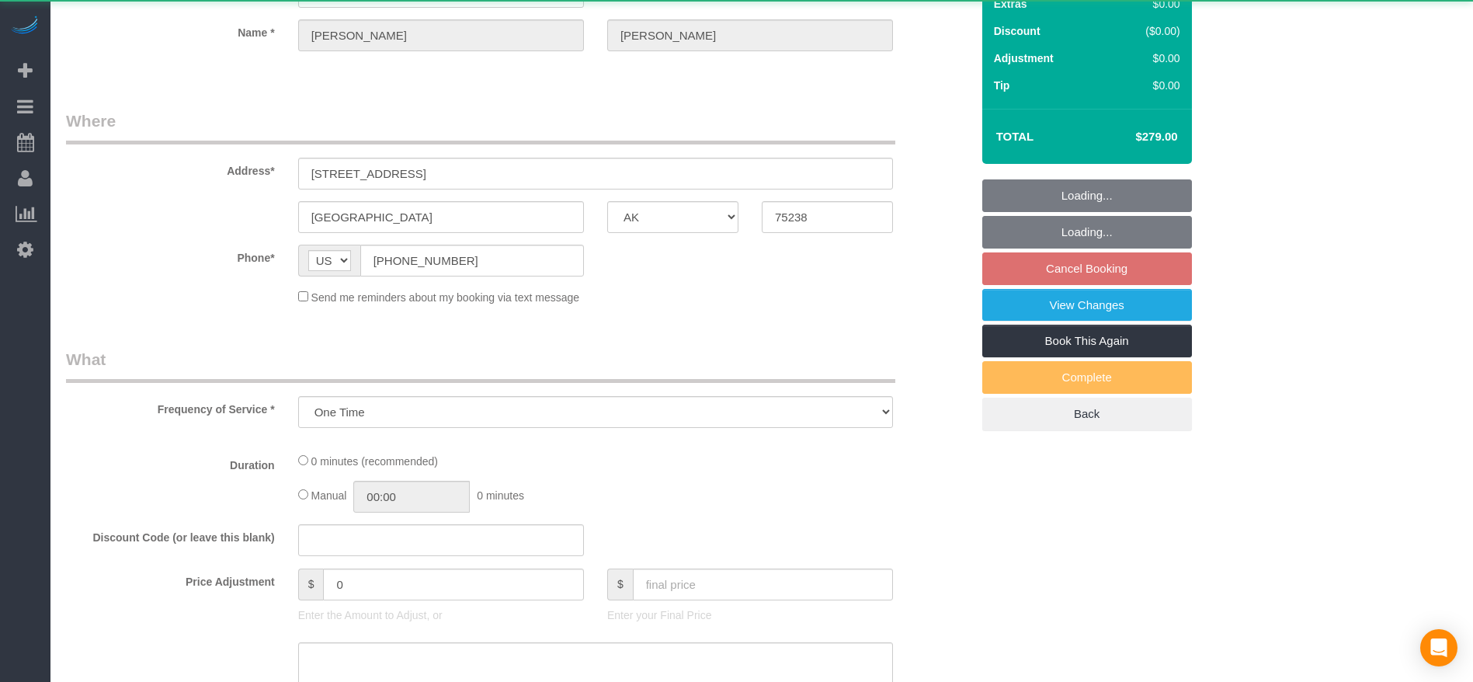
select select "object:4869"
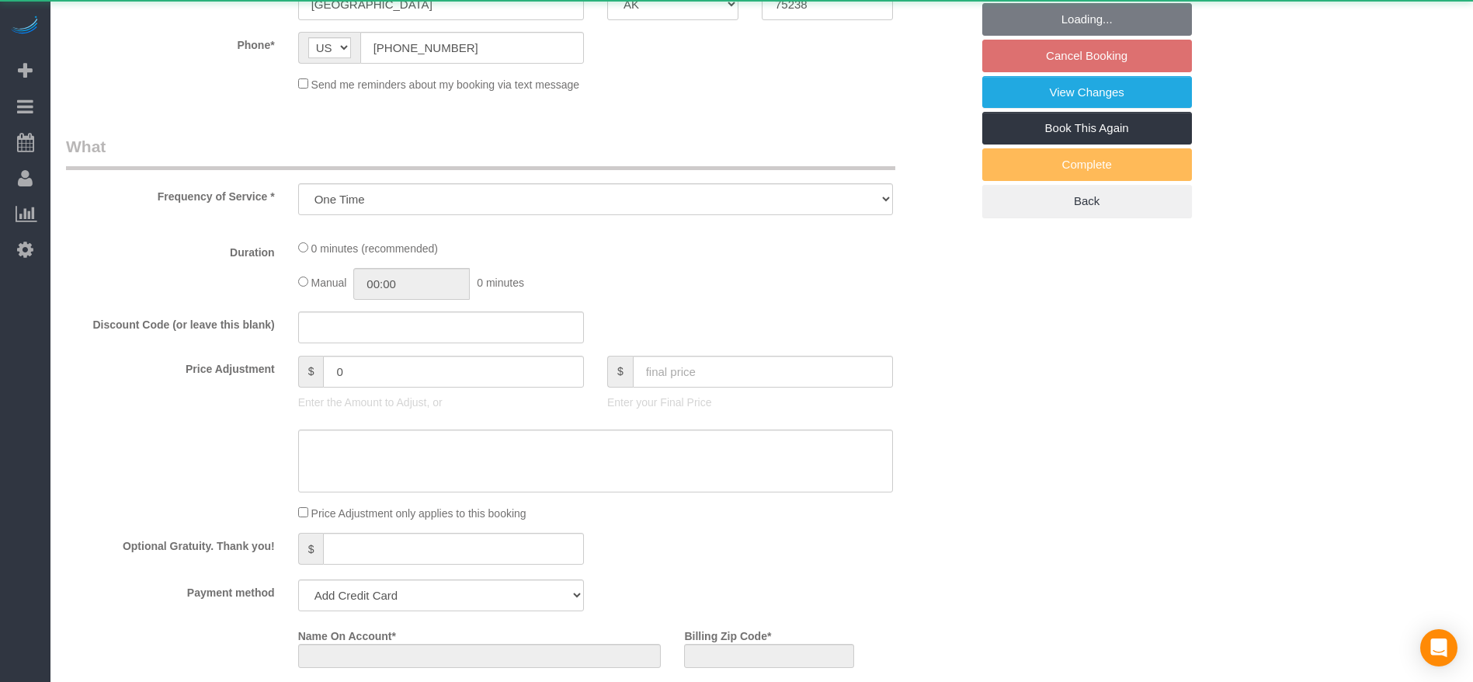
select select "string:fspay-520f8c28-585f-465e-b524-026d8e7e7dd8"
select select "3"
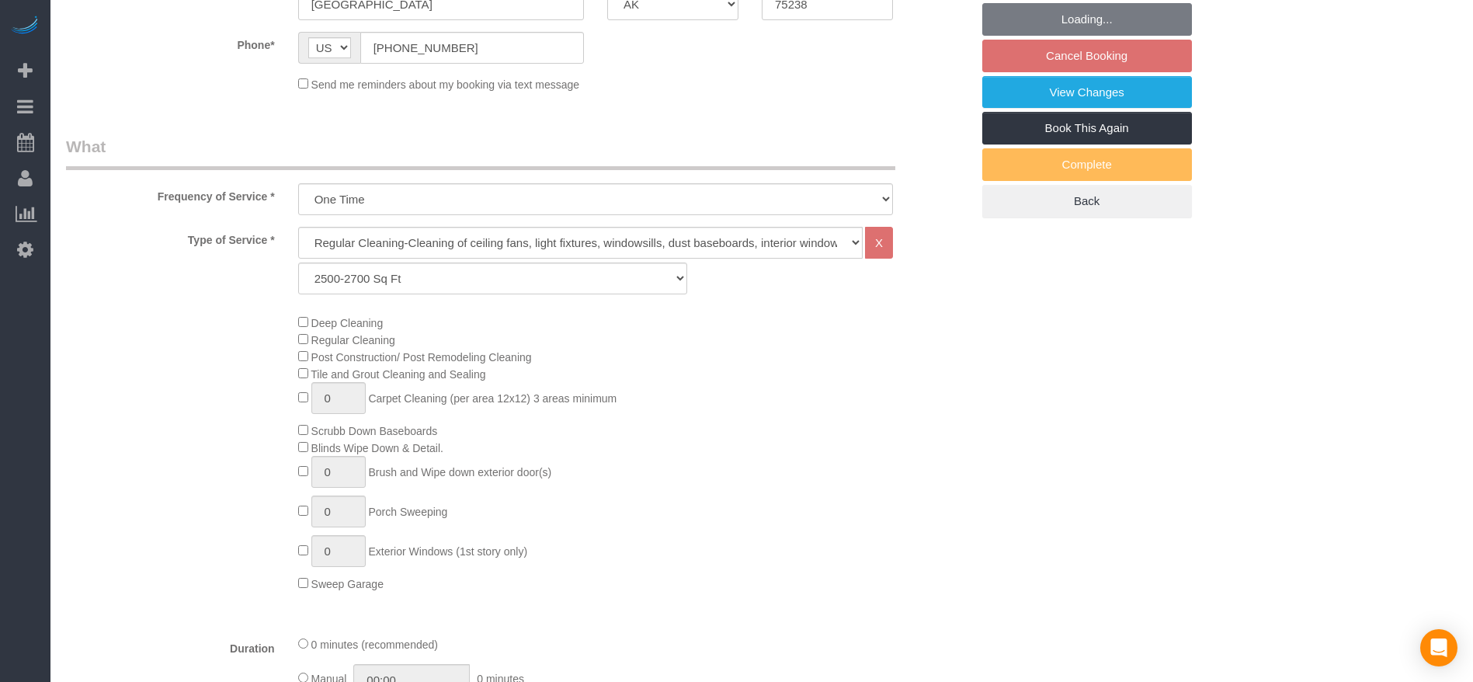
select select "object:4956"
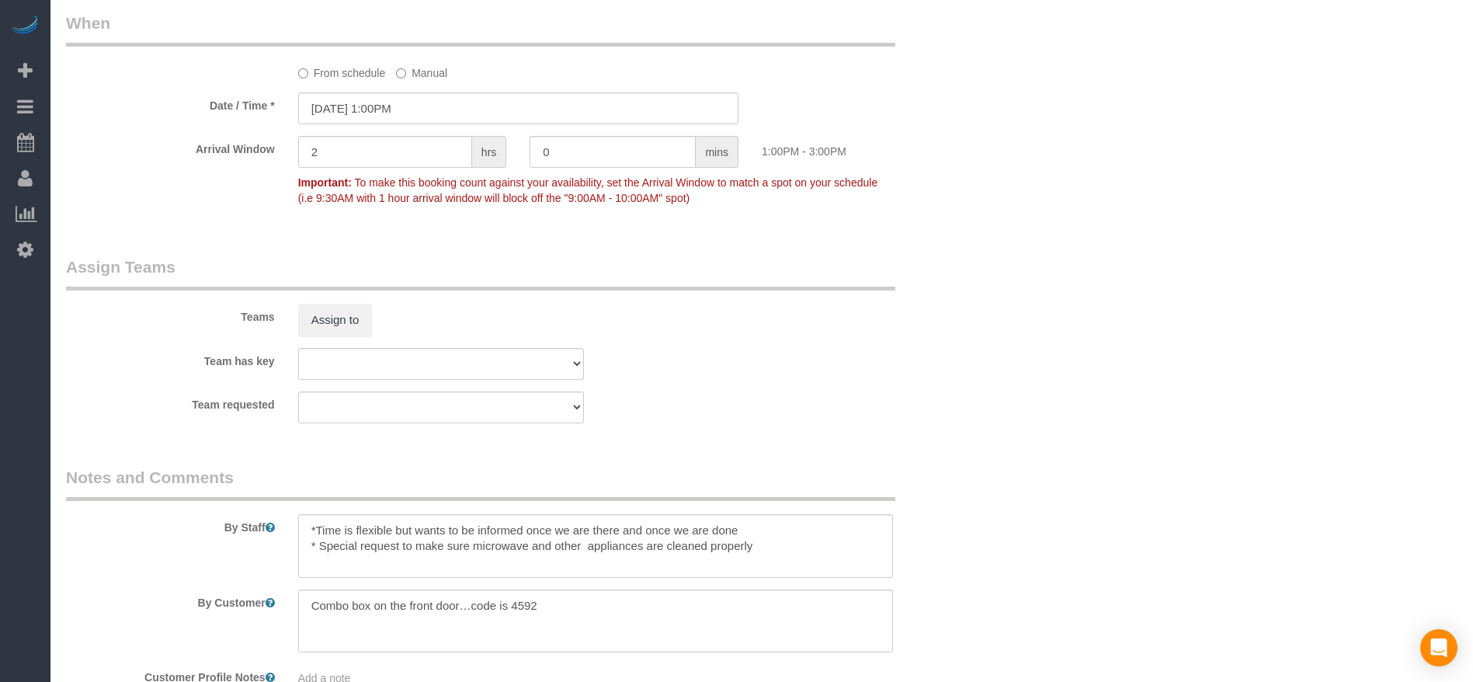
scroll to position [1589, 0]
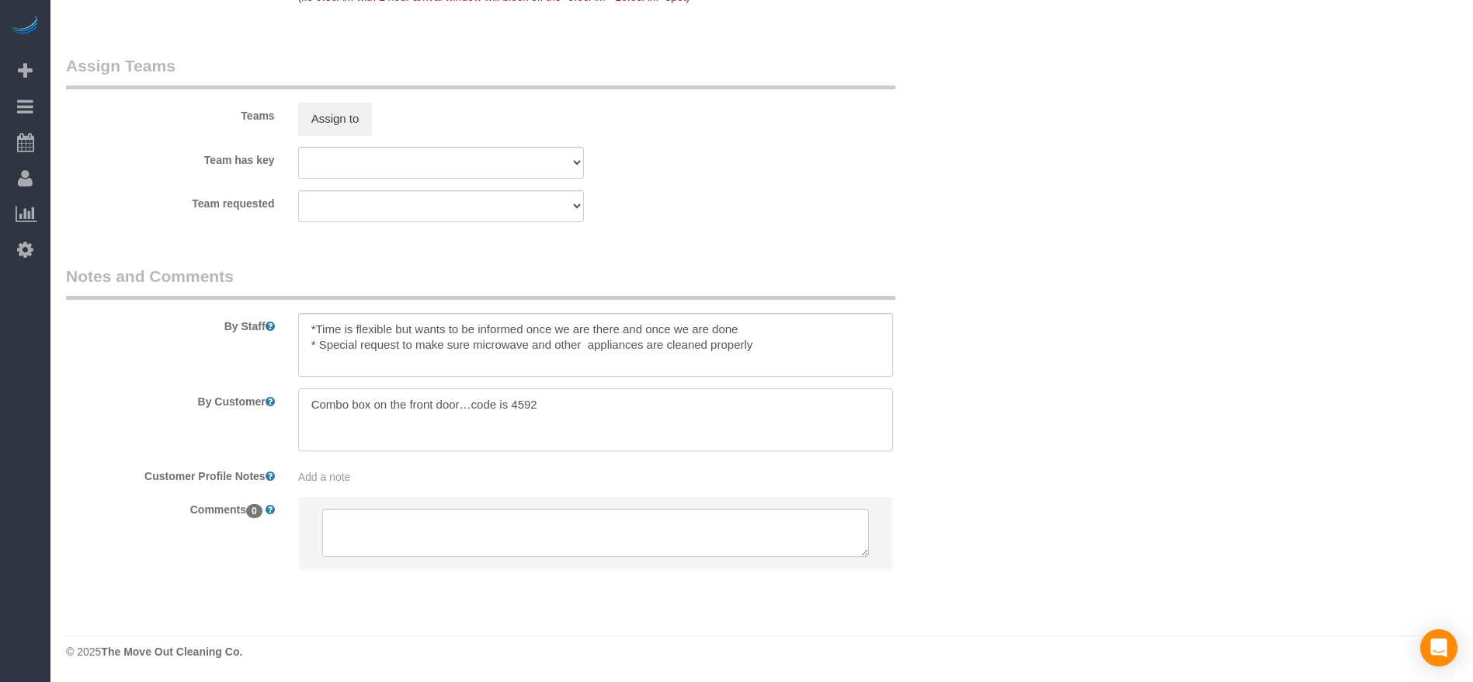
drag, startPoint x: 308, startPoint y: 399, endPoint x: 598, endPoint y: 409, distance: 289.9
click at [601, 409] on textarea at bounding box center [595, 420] width 595 height 64
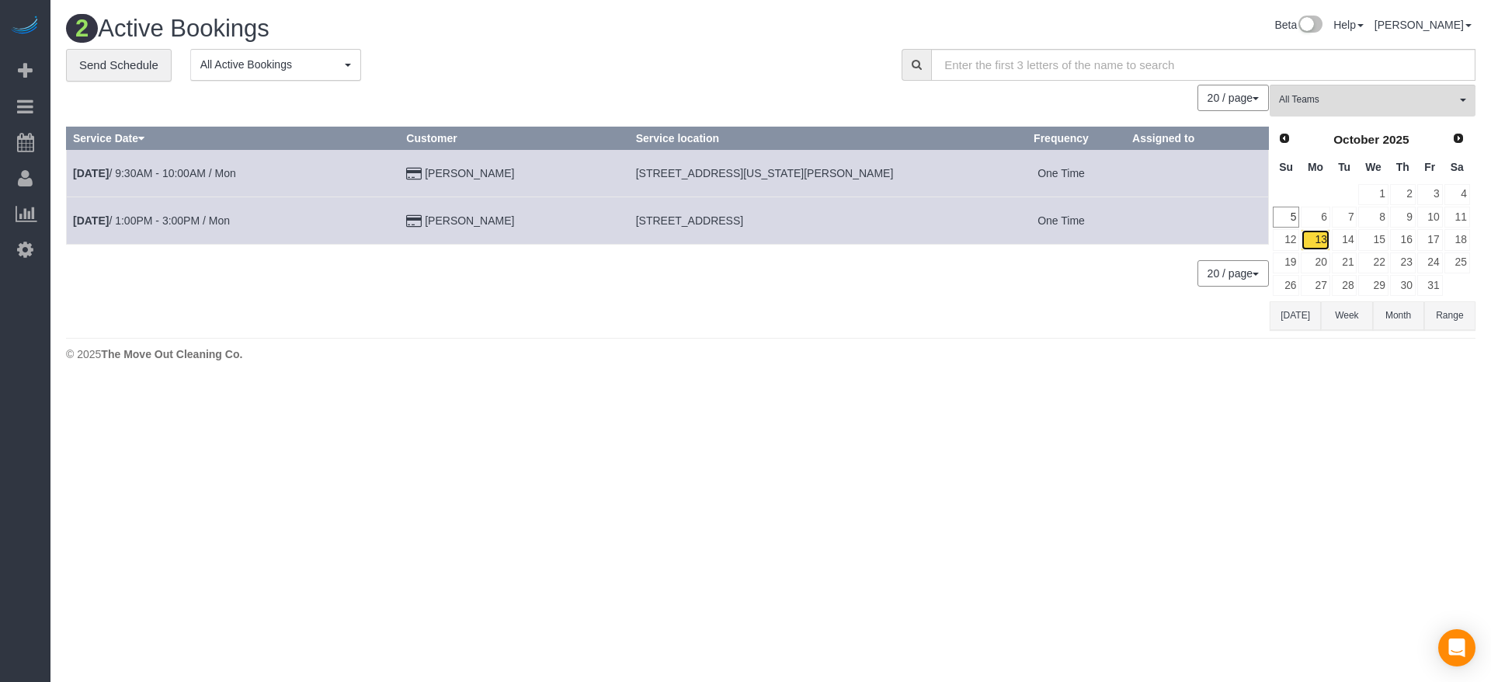
click at [1313, 245] on link "13" at bounding box center [1315, 239] width 29 height 21
click at [1348, 237] on link "14" at bounding box center [1345, 239] width 26 height 21
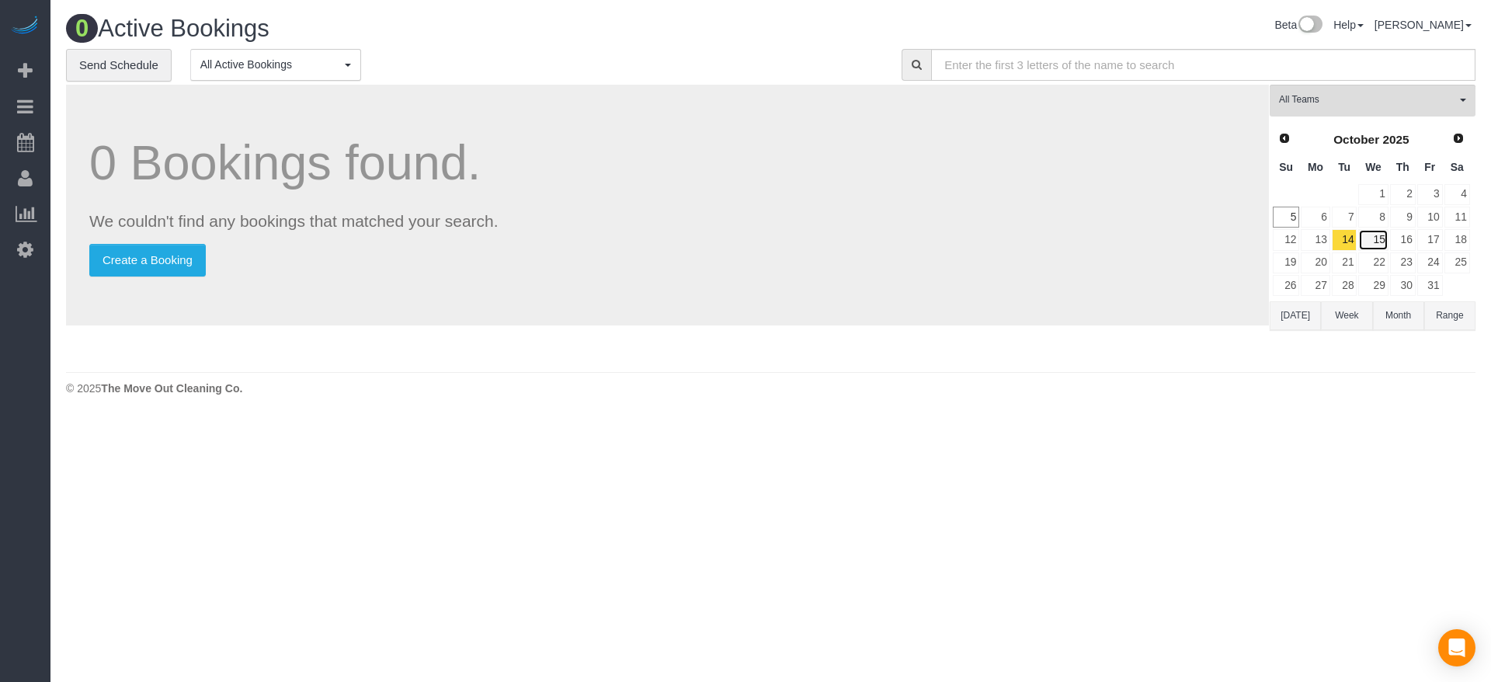
click at [1384, 238] on link "15" at bounding box center [1373, 239] width 30 height 21
click at [1407, 240] on link "16" at bounding box center [1403, 239] width 26 height 21
click at [1434, 239] on link "17" at bounding box center [1430, 239] width 26 height 21
click at [1464, 238] on link "18" at bounding box center [1458, 239] width 26 height 21
click at [1462, 260] on link "25" at bounding box center [1458, 262] width 26 height 21
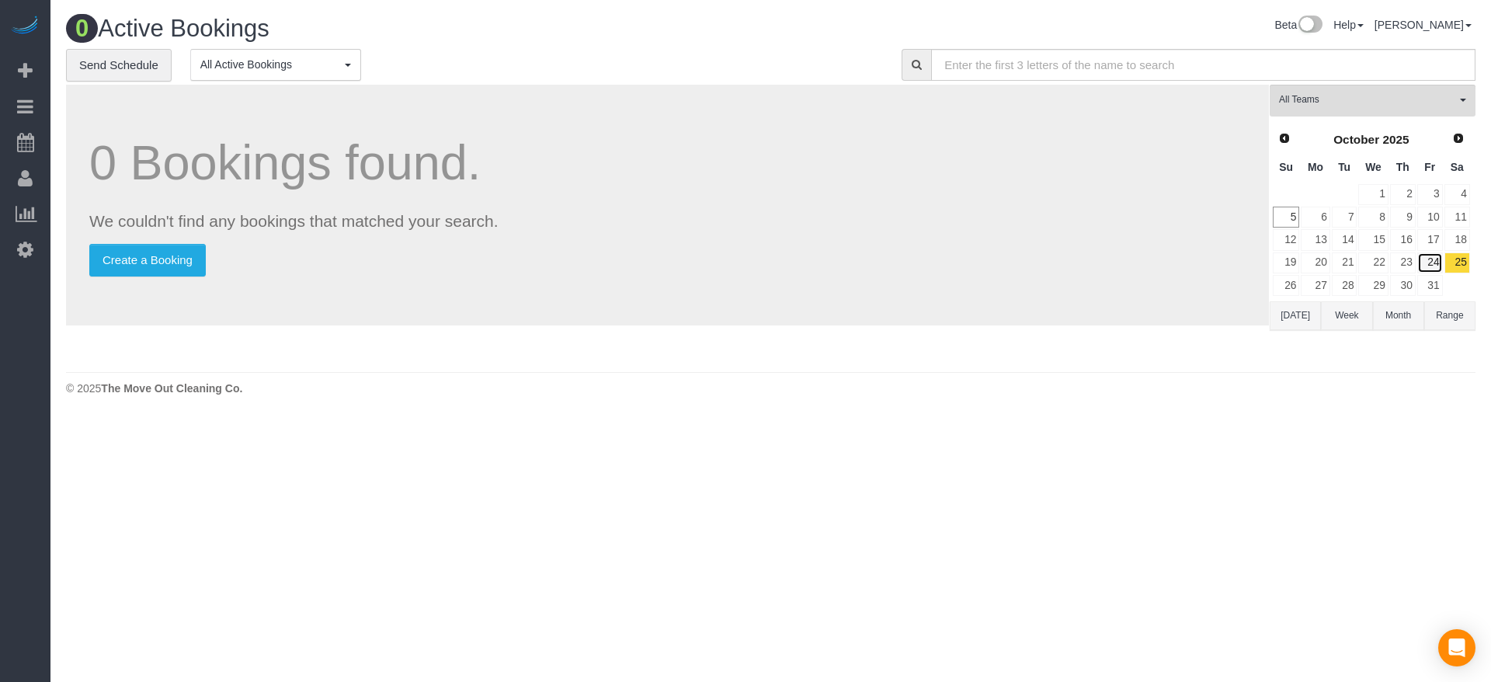
click at [1433, 259] on link "24" at bounding box center [1430, 262] width 26 height 21
click at [1398, 264] on link "23" at bounding box center [1403, 262] width 26 height 21
